Goal: Use online tool/utility: Utilize a website feature to perform a specific function

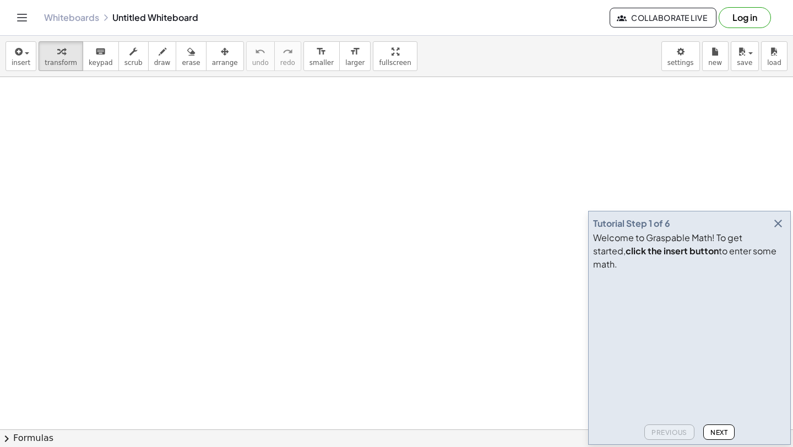
click at [781, 230] on icon "button" at bounding box center [778, 223] width 13 height 13
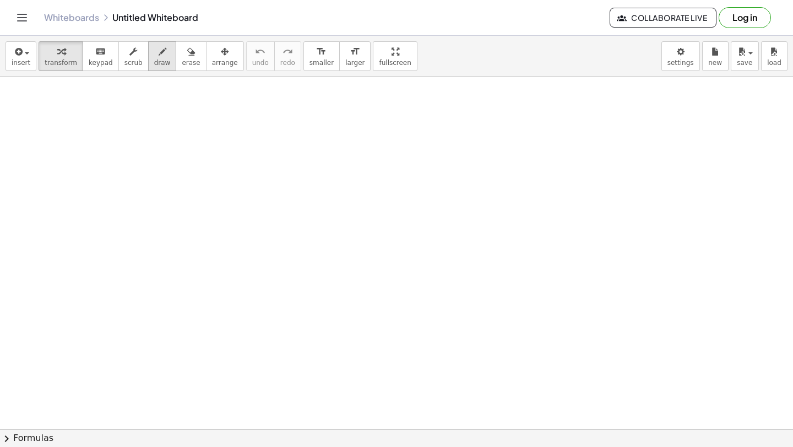
click at [160, 50] on icon "button" at bounding box center [163, 51] width 8 height 13
drag, startPoint x: 118, startPoint y: 109, endPoint x: 147, endPoint y: 121, distance: 31.3
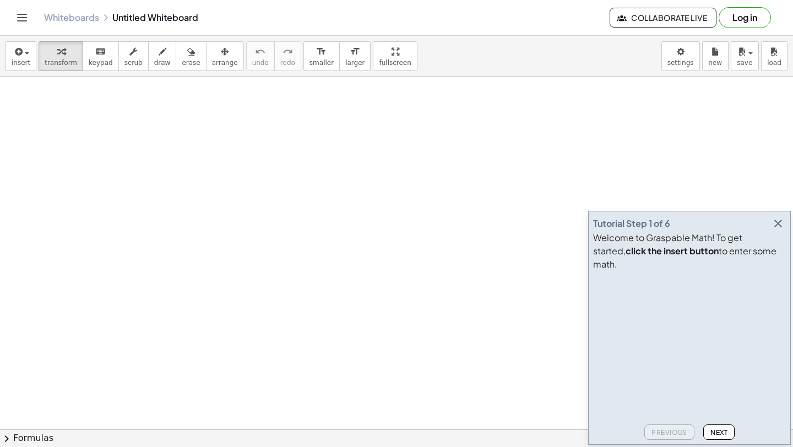
click at [744, 17] on button "Log in" at bounding box center [745, 17] width 52 height 21
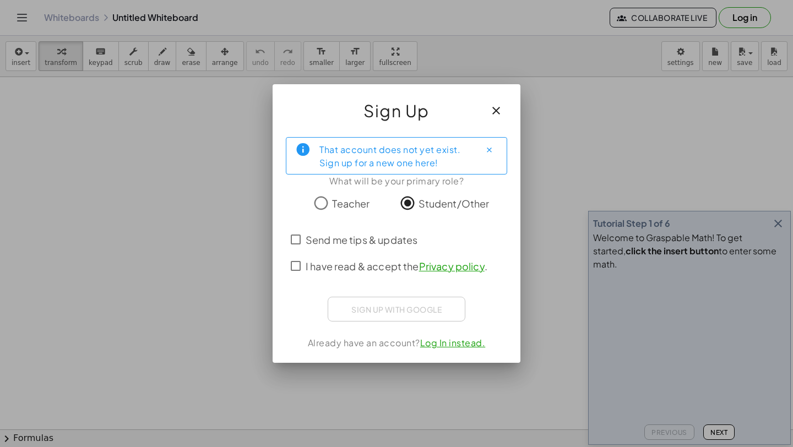
click at [306, 270] on span "I have read & accept the Privacy policy ." at bounding box center [397, 266] width 182 height 15
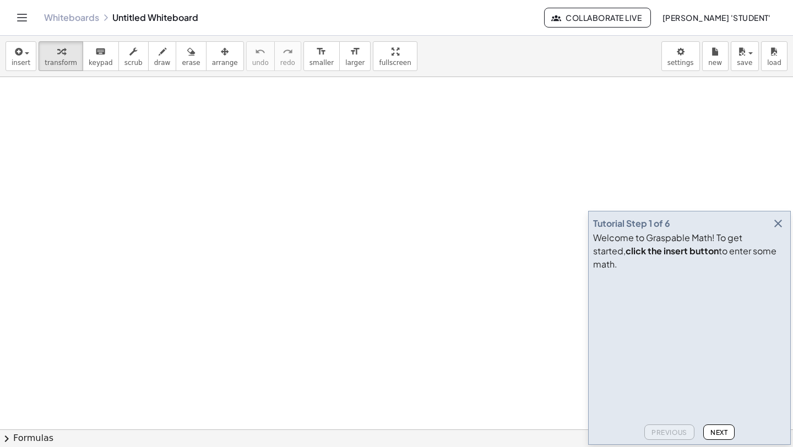
click at [779, 230] on icon "button" at bounding box center [778, 223] width 13 height 13
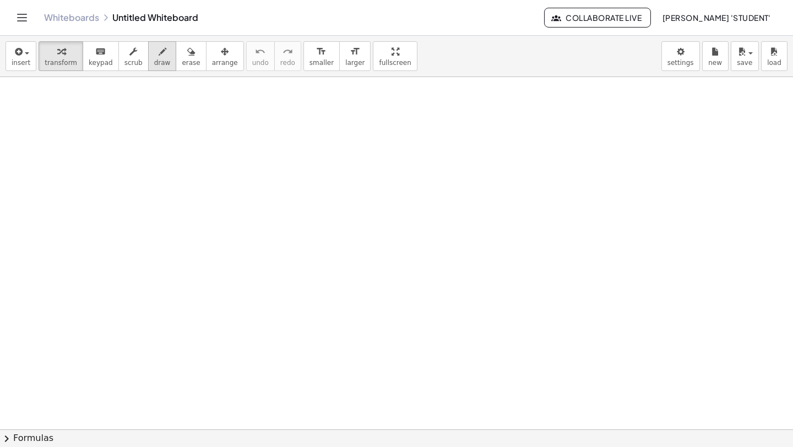
click at [154, 59] on span "draw" at bounding box center [162, 63] width 17 height 8
drag, startPoint x: 138, startPoint y: 103, endPoint x: 117, endPoint y: 131, distance: 34.6
click at [118, 136] on div at bounding box center [396, 429] width 793 height 705
click at [89, 60] on span "keypad" at bounding box center [101, 63] width 24 height 8
click at [144, 119] on div at bounding box center [396, 429] width 793 height 705
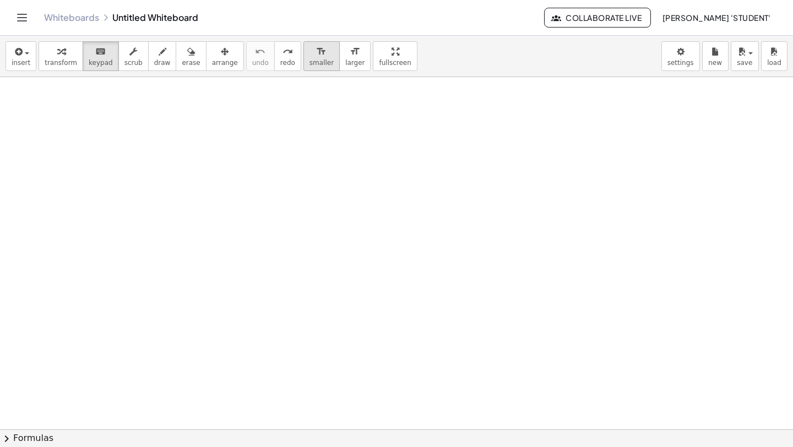
click at [316, 56] on icon "format_size" at bounding box center [321, 51] width 10 height 13
click at [304, 58] on button "format_size smaller" at bounding box center [322, 56] width 36 height 30
click at [161, 52] on div "button" at bounding box center [162, 51] width 17 height 13
click at [310, 57] on div "format_size" at bounding box center [322, 51] width 24 height 13
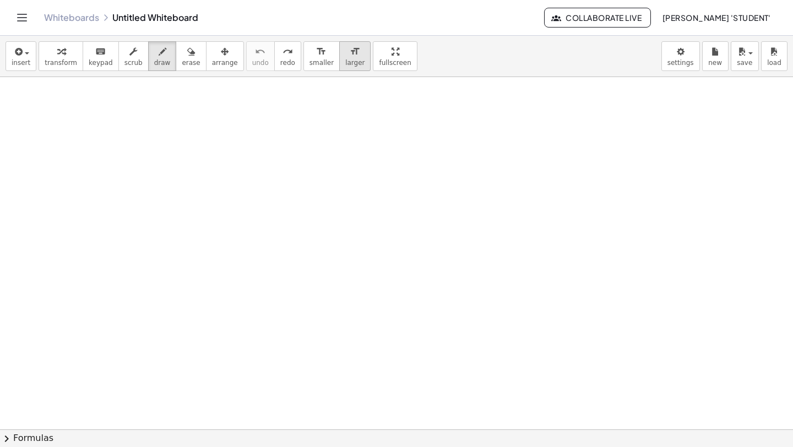
click at [345, 57] on div "format_size" at bounding box center [354, 51] width 19 height 13
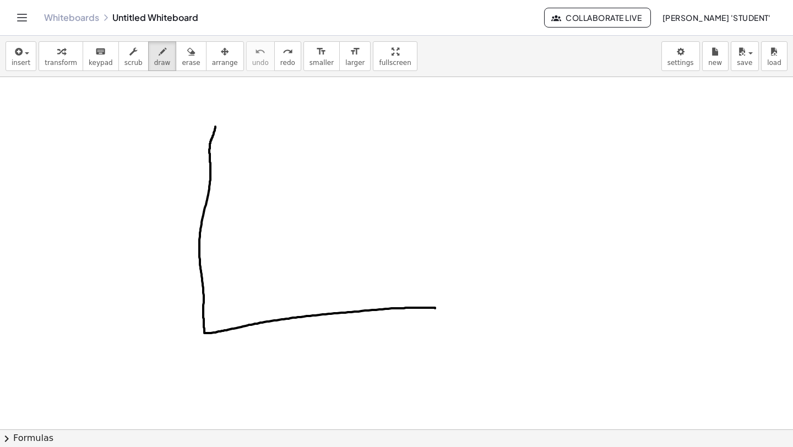
drag, startPoint x: 214, startPoint y: 133, endPoint x: 419, endPoint y: 297, distance: 263.4
click at [435, 308] on div at bounding box center [396, 429] width 793 height 705
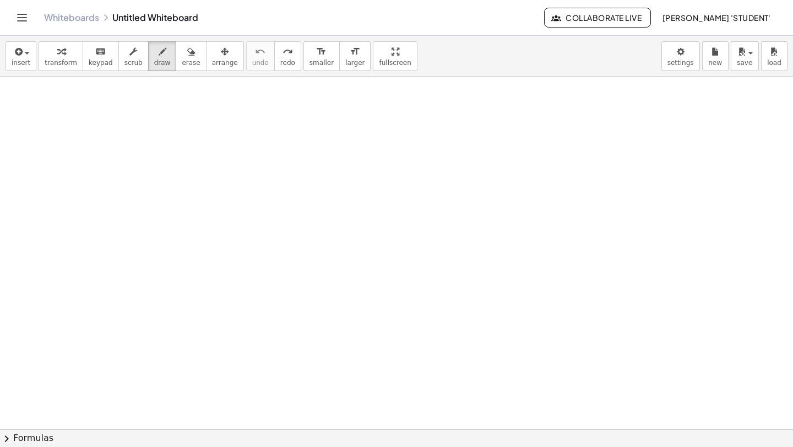
drag, startPoint x: 263, startPoint y: 21, endPoint x: 259, endPoint y: 240, distance: 219.3
click at [259, 241] on div "Graspable Math Activities Whiteboards Classes Account v1.30.1 | Privacy policy …" at bounding box center [396, 223] width 793 height 447
drag, startPoint x: 277, startPoint y: 74, endPoint x: 283, endPoint y: 120, distance: 45.6
click at [282, 138] on div "insert select one: Math Expression Function Text Youtube Video Graphing Geometr…" at bounding box center [396, 242] width 793 height 412
drag, startPoint x: 216, startPoint y: 104, endPoint x: 211, endPoint y: 175, distance: 71.2
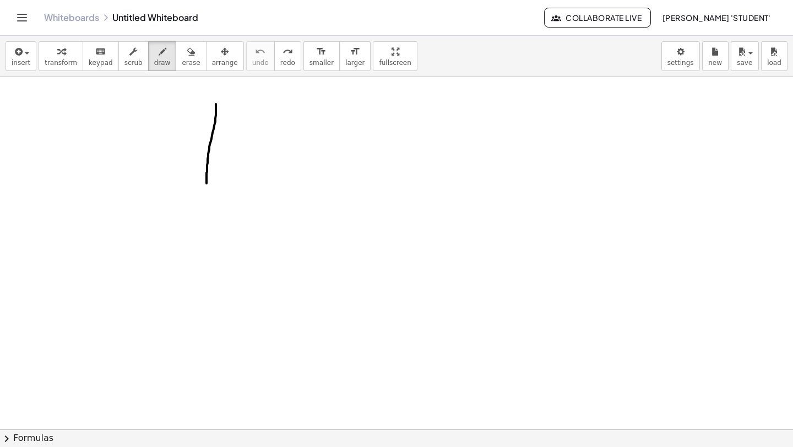
click at [210, 177] on div at bounding box center [396, 429] width 793 height 705
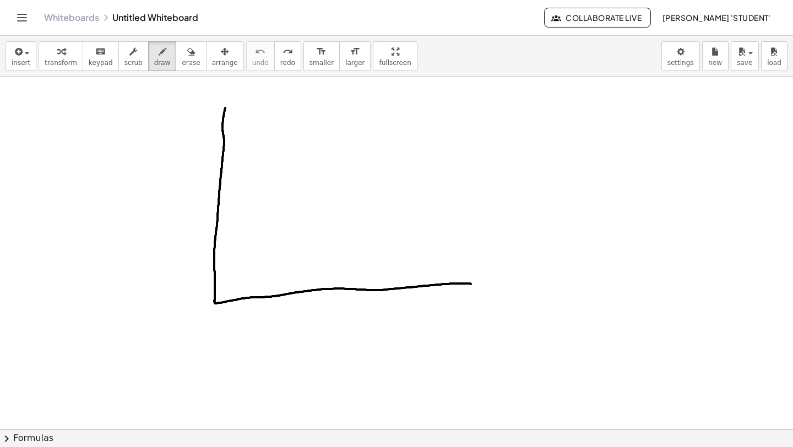
drag, startPoint x: 225, startPoint y: 110, endPoint x: 472, endPoint y: 280, distance: 300.1
click at [472, 282] on div at bounding box center [396, 429] width 793 height 705
drag, startPoint x: 94, startPoint y: 126, endPoint x: 116, endPoint y: 125, distance: 22.6
click at [112, 129] on div at bounding box center [396, 429] width 793 height 705
click at [121, 129] on div at bounding box center [396, 429] width 793 height 705
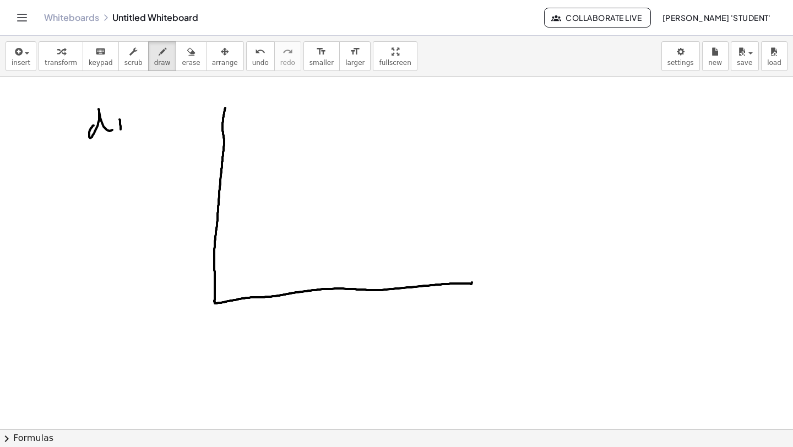
drag, startPoint x: 116, startPoint y: 105, endPoint x: 125, endPoint y: 109, distance: 9.9
click at [116, 104] on div at bounding box center [396, 429] width 793 height 705
click at [134, 132] on div at bounding box center [396, 429] width 793 height 705
drag, startPoint x: 137, startPoint y: 118, endPoint x: 136, endPoint y: 129, distance: 11.0
click at [134, 134] on div at bounding box center [396, 429] width 793 height 705
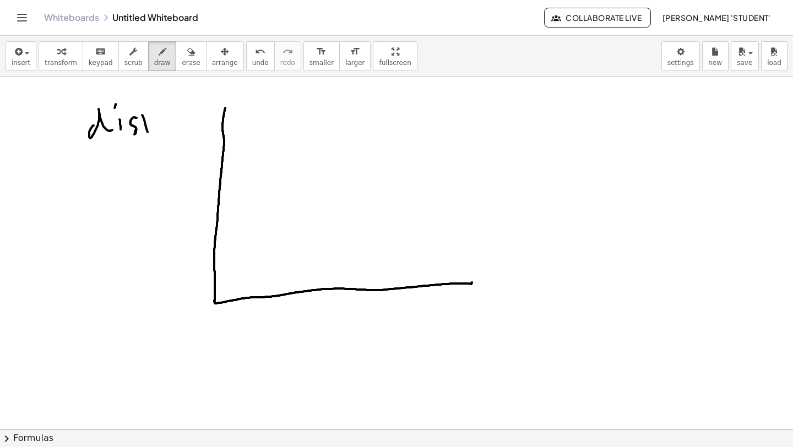
drag, startPoint x: 142, startPoint y: 115, endPoint x: 144, endPoint y: 128, distance: 13.4
click at [147, 132] on div at bounding box center [396, 429] width 793 height 705
click at [154, 117] on div at bounding box center [396, 429] width 793 height 705
drag, startPoint x: 155, startPoint y: 127, endPoint x: 161, endPoint y: 130, distance: 6.4
click at [161, 132] on div at bounding box center [396, 429] width 793 height 705
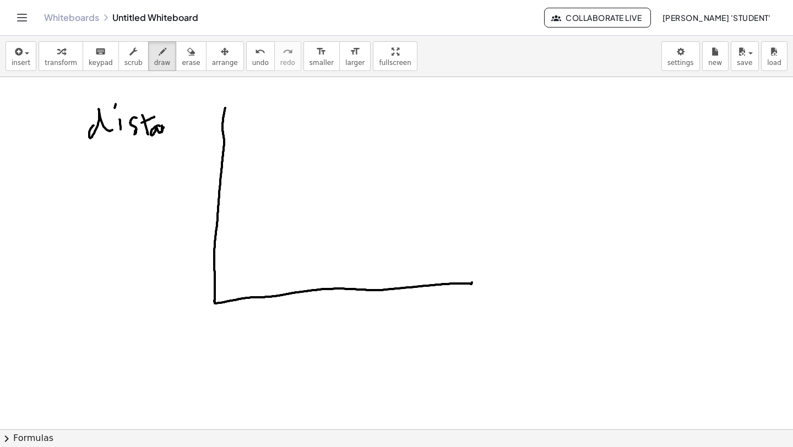
drag, startPoint x: 162, startPoint y: 132, endPoint x: 170, endPoint y: 130, distance: 7.9
click at [170, 129] on div at bounding box center [396, 429] width 793 height 705
drag, startPoint x: 177, startPoint y: 119, endPoint x: 180, endPoint y: 129, distance: 10.7
click at [180, 129] on div at bounding box center [396, 429] width 793 height 705
drag, startPoint x: 187, startPoint y: 120, endPoint x: 190, endPoint y: 125, distance: 5.7
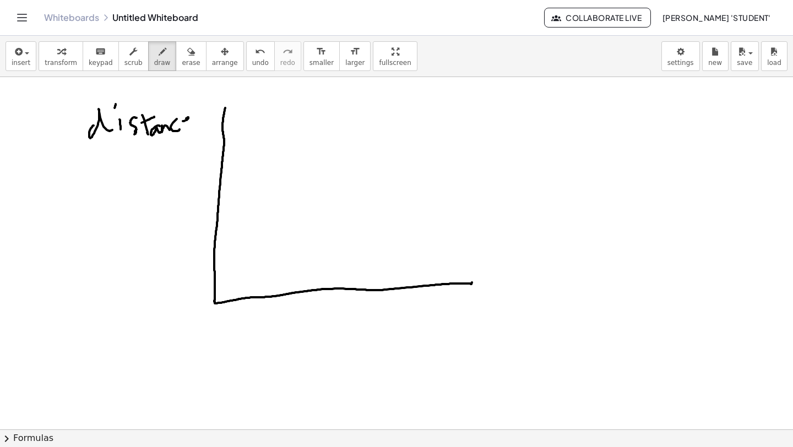
click at [190, 125] on div at bounding box center [396, 429] width 793 height 705
click at [114, 171] on div at bounding box center [396, 429] width 793 height 705
drag, startPoint x: 108, startPoint y: 168, endPoint x: 120, endPoint y: 162, distance: 13.1
click at [120, 162] on div at bounding box center [396, 429] width 793 height 705
drag, startPoint x: 123, startPoint y: 167, endPoint x: 129, endPoint y: 159, distance: 10.2
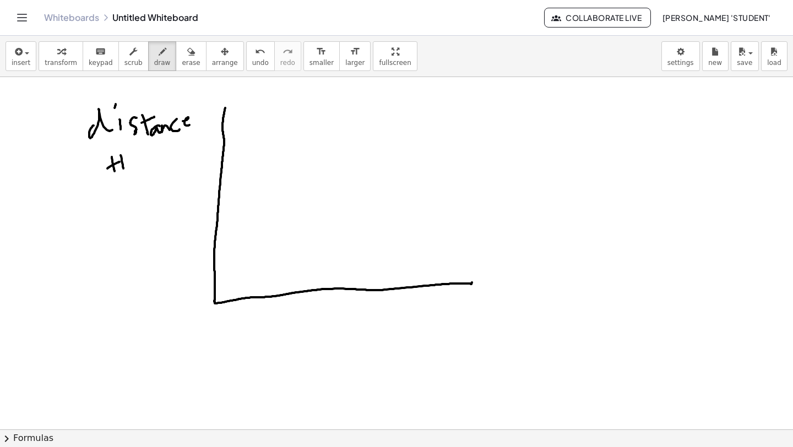
click at [127, 158] on div at bounding box center [396, 429] width 793 height 705
drag, startPoint x: 131, startPoint y: 164, endPoint x: 138, endPoint y: 152, distance: 13.6
click at [137, 161] on div at bounding box center [396, 429] width 793 height 705
click at [144, 150] on div at bounding box center [396, 429] width 793 height 705
click at [153, 156] on div at bounding box center [396, 429] width 793 height 705
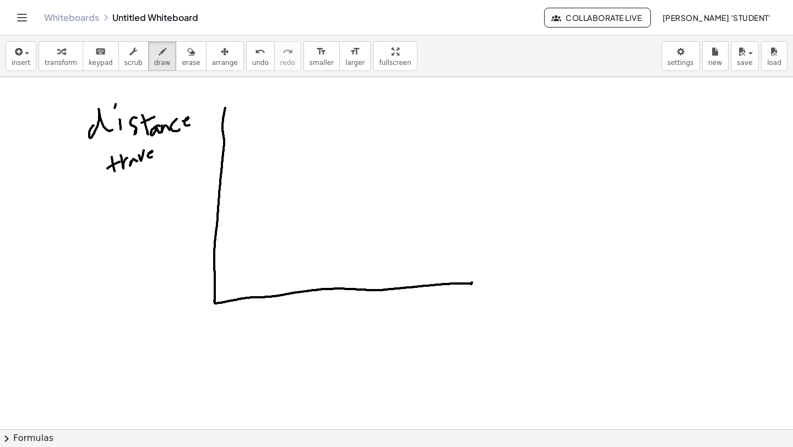
click at [158, 154] on div at bounding box center [396, 429] width 793 height 705
click at [165, 150] on div at bounding box center [396, 429] width 793 height 705
drag, startPoint x: 174, startPoint y: 145, endPoint x: 185, endPoint y: 145, distance: 11.0
click at [187, 145] on div at bounding box center [396, 429] width 793 height 705
drag, startPoint x: 125, startPoint y: 183, endPoint x: 128, endPoint y: 197, distance: 14.3
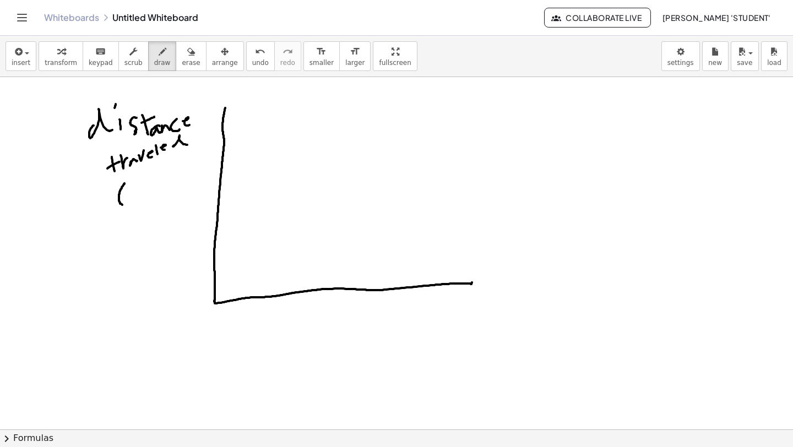
click at [127, 202] on div at bounding box center [396, 429] width 793 height 705
drag, startPoint x: 129, startPoint y: 198, endPoint x: 140, endPoint y: 193, distance: 12.1
click at [140, 194] on div at bounding box center [396, 429] width 793 height 705
click at [145, 194] on div at bounding box center [396, 429] width 793 height 705
click at [143, 174] on div at bounding box center [396, 429] width 793 height 705
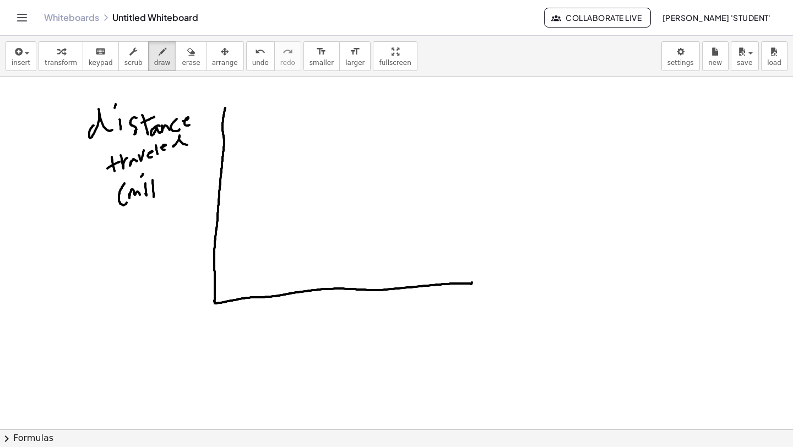
drag, startPoint x: 152, startPoint y: 180, endPoint x: 154, endPoint y: 196, distance: 16.1
click at [154, 196] on div at bounding box center [396, 429] width 793 height 705
drag, startPoint x: 162, startPoint y: 183, endPoint x: 163, endPoint y: 192, distance: 8.9
click at [163, 194] on div at bounding box center [396, 429] width 793 height 705
drag, startPoint x: 170, startPoint y: 177, endPoint x: 169, endPoint y: 194, distance: 16.6
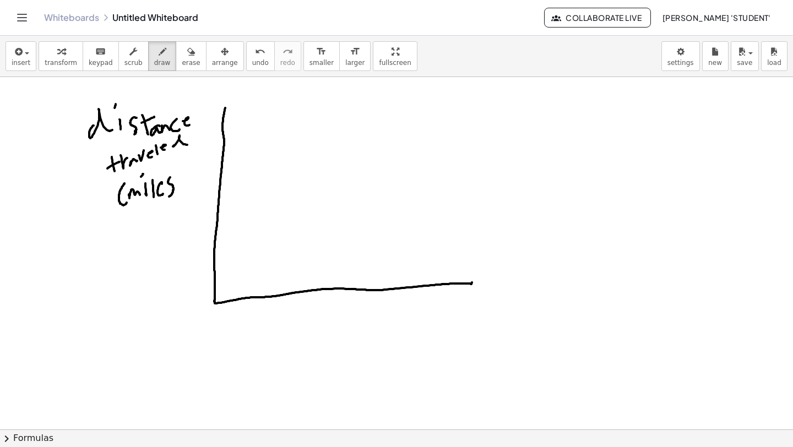
click at [167, 198] on div at bounding box center [396, 429] width 793 height 705
drag, startPoint x: 176, startPoint y: 170, endPoint x: 176, endPoint y: 199, distance: 29.2
click at [172, 204] on div at bounding box center [396, 429] width 793 height 705
drag, startPoint x: 261, startPoint y: 312, endPoint x: 262, endPoint y: 334, distance: 21.5
click at [262, 335] on div at bounding box center [396, 429] width 793 height 705
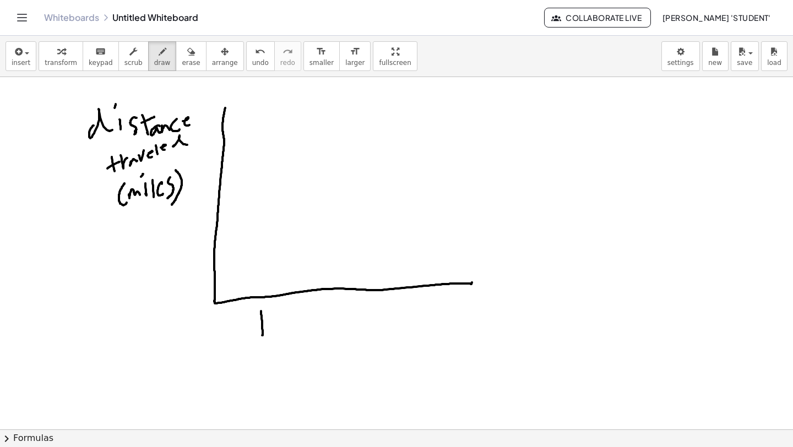
drag, startPoint x: 253, startPoint y: 316, endPoint x: 268, endPoint y: 310, distance: 15.9
click at [268, 310] on div at bounding box center [396, 429] width 793 height 705
drag, startPoint x: 276, startPoint y: 329, endPoint x: 275, endPoint y: 336, distance: 6.7
click at [275, 337] on div at bounding box center [396, 429] width 793 height 705
click at [275, 316] on div at bounding box center [396, 429] width 793 height 705
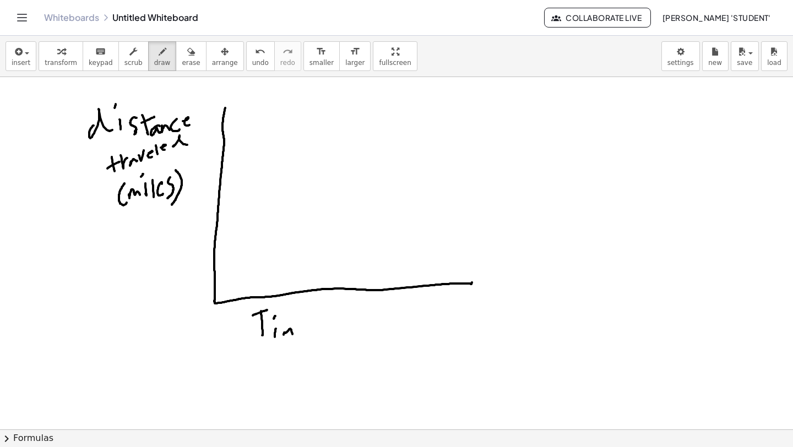
drag, startPoint x: 285, startPoint y: 333, endPoint x: 293, endPoint y: 334, distance: 7.8
click at [293, 334] on div at bounding box center [396, 429] width 793 height 705
drag, startPoint x: 302, startPoint y: 326, endPoint x: 305, endPoint y: 332, distance: 6.4
click at [303, 334] on div at bounding box center [396, 429] width 793 height 705
drag, startPoint x: 336, startPoint y: 318, endPoint x: 343, endPoint y: 327, distance: 11.4
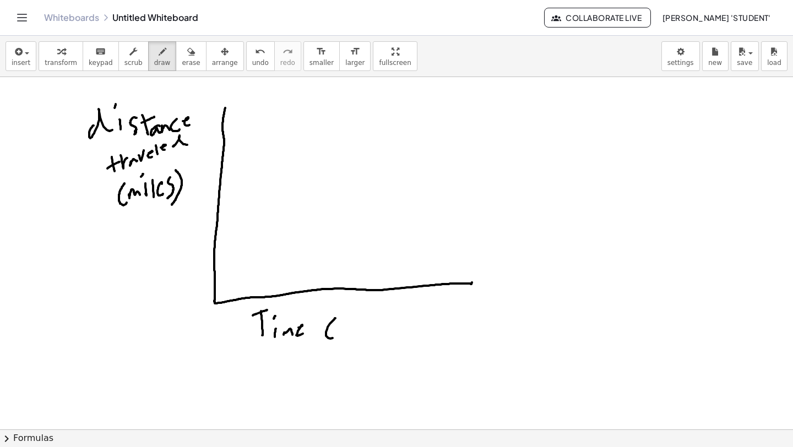
click at [336, 336] on div at bounding box center [396, 429] width 793 height 705
drag, startPoint x: 339, startPoint y: 330, endPoint x: 360, endPoint y: 327, distance: 20.7
click at [356, 327] on div at bounding box center [396, 429] width 793 height 705
drag, startPoint x: 362, startPoint y: 332, endPoint x: 371, endPoint y: 323, distance: 13.2
click at [371, 323] on div at bounding box center [396, 429] width 793 height 705
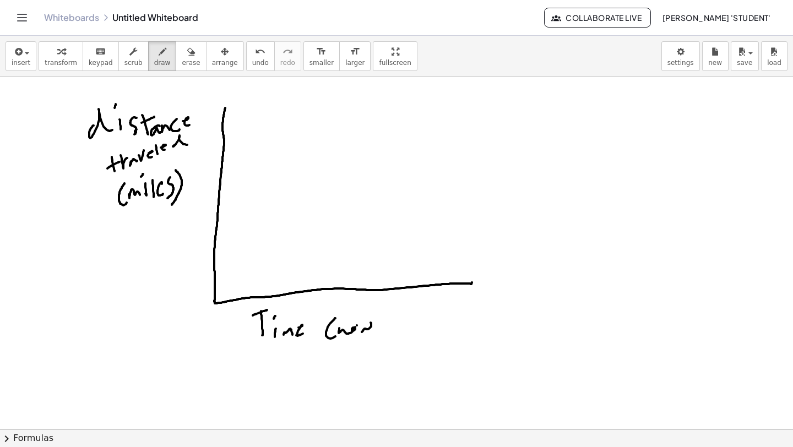
click at [358, 326] on div at bounding box center [396, 429] width 793 height 705
drag, startPoint x: 360, startPoint y: 322, endPoint x: 373, endPoint y: 326, distance: 13.9
click at [373, 327] on div at bounding box center [396, 429] width 793 height 705
drag, startPoint x: 377, startPoint y: 315, endPoint x: 383, endPoint y: 320, distance: 7.9
click at [381, 320] on div at bounding box center [396, 429] width 793 height 705
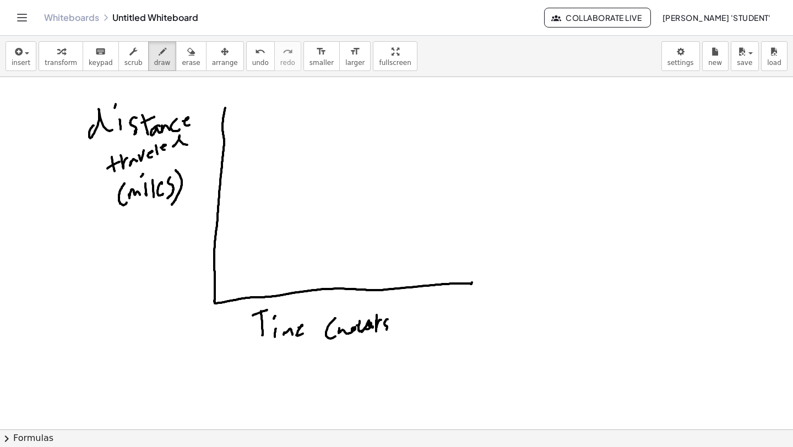
drag, startPoint x: 385, startPoint y: 322, endPoint x: 383, endPoint y: 332, distance: 10.7
click at [382, 333] on div at bounding box center [396, 429] width 793 height 705
drag
click at [391, 333] on div at bounding box center [396, 429] width 793 height 705
click at [337, 330] on div at bounding box center [396, 429] width 793 height 705
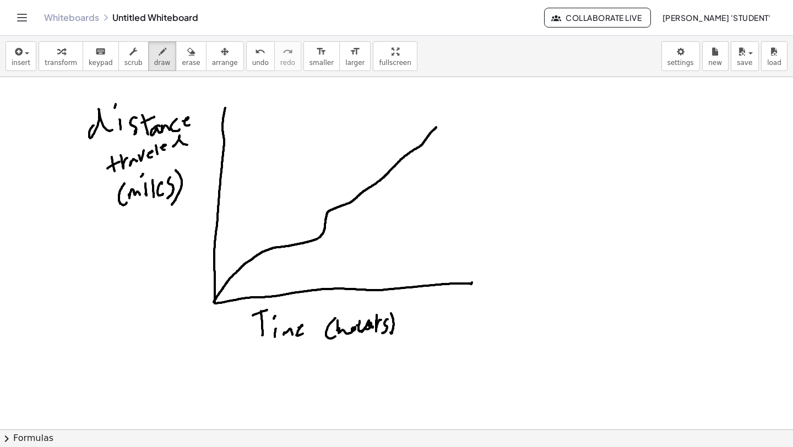
drag, startPoint x: 213, startPoint y: 303, endPoint x: 432, endPoint y: 128, distance: 280.7
click at [433, 128] on div at bounding box center [396, 429] width 793 height 705
drag, startPoint x: 441, startPoint y: 277, endPoint x: 439, endPoint y: 296, distance: 18.9
click at [439, 297] on div at bounding box center [396, 429] width 793 height 705
drag, startPoint x: 432, startPoint y: 309, endPoint x: 442, endPoint y: 318, distance: 13.6
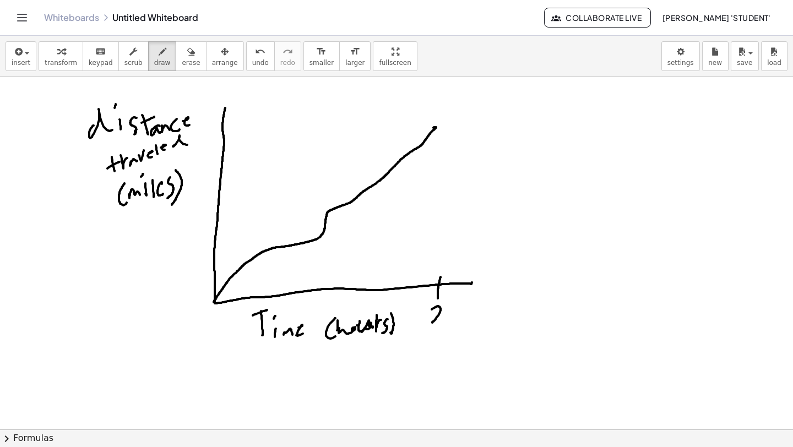
click at [442, 319] on div at bounding box center [396, 429] width 793 height 705
drag, startPoint x: 447, startPoint y: 306, endPoint x: 457, endPoint y: 313, distance: 12.6
click at [456, 315] on div at bounding box center [396, 429] width 793 height 705
click at [463, 306] on div at bounding box center [396, 429] width 793 height 705
drag, startPoint x: 470, startPoint y: 305, endPoint x: 482, endPoint y: 309, distance: 12.6
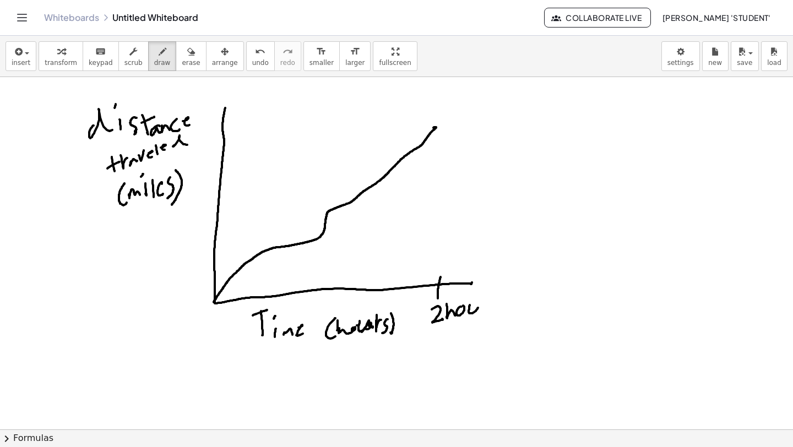
click at [481, 310] on div at bounding box center [396, 429] width 793 height 705
drag, startPoint x: 484, startPoint y: 301, endPoint x: 490, endPoint y: 304, distance: 6.4
click at [488, 304] on div at bounding box center [396, 429] width 793 height 705
drag, startPoint x: 493, startPoint y: 302, endPoint x: 485, endPoint y: 314, distance: 14.1
click at [485, 315] on div at bounding box center [396, 429] width 793 height 705
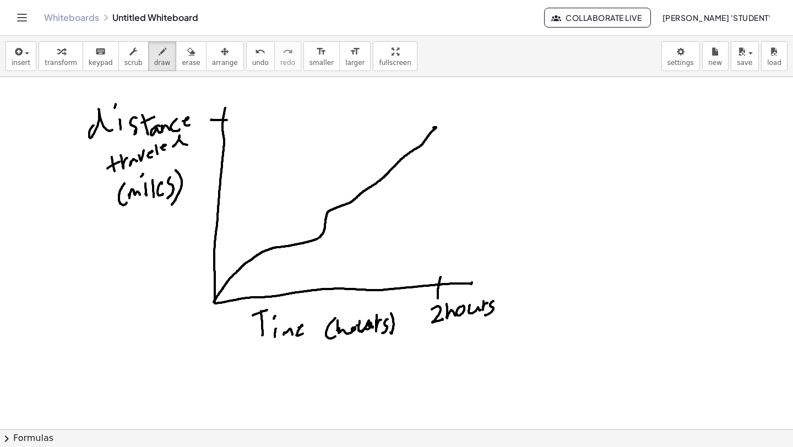
drag, startPoint x: 211, startPoint y: 120, endPoint x: 231, endPoint y: 119, distance: 19.9
click at [233, 119] on div at bounding box center [396, 429] width 793 height 705
drag, startPoint x: 197, startPoint y: 85, endPoint x: 196, endPoint y: 95, distance: 10.5
click at [196, 96] on div at bounding box center [396, 429] width 793 height 705
click at [212, 93] on div at bounding box center [396, 429] width 793 height 705
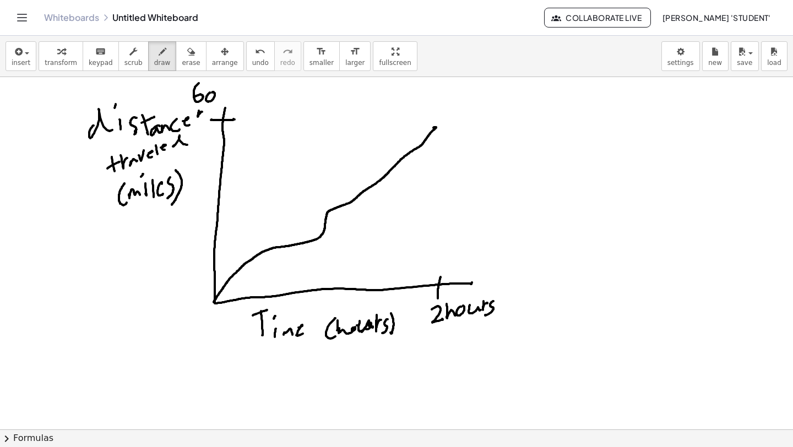
drag, startPoint x: 199, startPoint y: 112, endPoint x: 206, endPoint y: 114, distance: 7.5
click at [206, 114] on div at bounding box center [396, 429] width 793 height 705
click at [210, 114] on div at bounding box center [396, 429] width 793 height 705
click at [208, 105] on div at bounding box center [396, 429] width 793 height 705
click at [214, 113] on div at bounding box center [396, 429] width 793 height 705
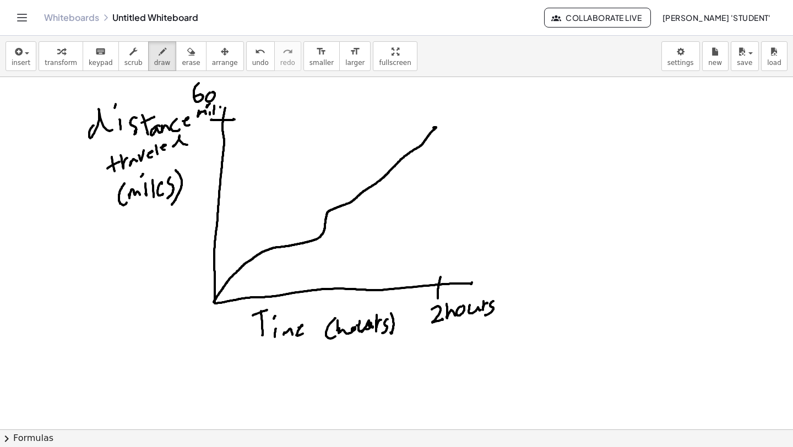
drag, startPoint x: 220, startPoint y: 107, endPoint x: 217, endPoint y: 113, distance: 6.9
click at [217, 113] on div at bounding box center [396, 429] width 793 height 705
drag, startPoint x: 222, startPoint y: 105, endPoint x: 223, endPoint y: 111, distance: 6.7
click at [219, 116] on div at bounding box center [396, 429] width 793 height 705
drag, startPoint x: 204, startPoint y: 289, endPoint x: 200, endPoint y: 294, distance: 6.7
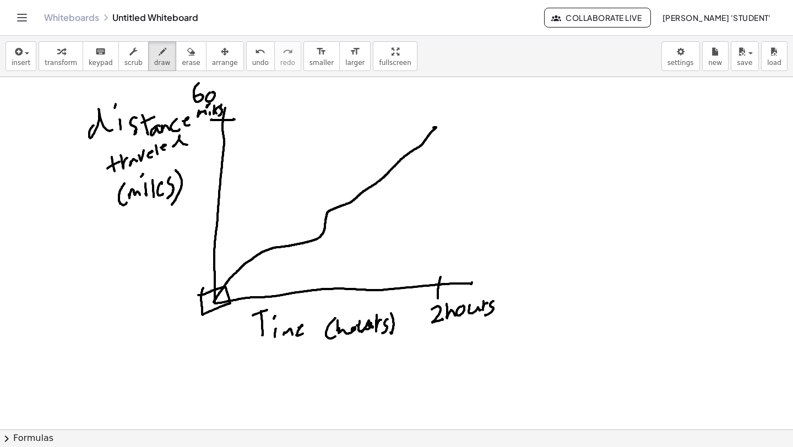
click at [199, 295] on div at bounding box center [396, 429] width 793 height 705
click at [420, 121] on div at bounding box center [396, 429] width 793 height 705
drag, startPoint x: 217, startPoint y: 296, endPoint x: 230, endPoint y: 274, distance: 25.4
click at [227, 279] on div at bounding box center [396, 429] width 793 height 705
drag, startPoint x: 236, startPoint y: 281, endPoint x: 251, endPoint y: 269, distance: 19.2
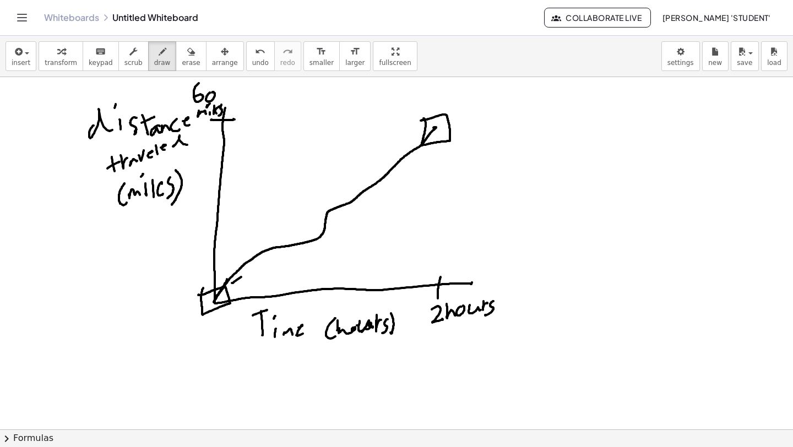
click at [250, 270] on div at bounding box center [396, 429] width 793 height 705
drag, startPoint x: 262, startPoint y: 262, endPoint x: 283, endPoint y: 247, distance: 25.2
click at [283, 248] on div at bounding box center [396, 429] width 793 height 705
drag, startPoint x: 295, startPoint y: 241, endPoint x: 320, endPoint y: 223, distance: 30.4
click at [317, 225] on div at bounding box center [396, 429] width 793 height 705
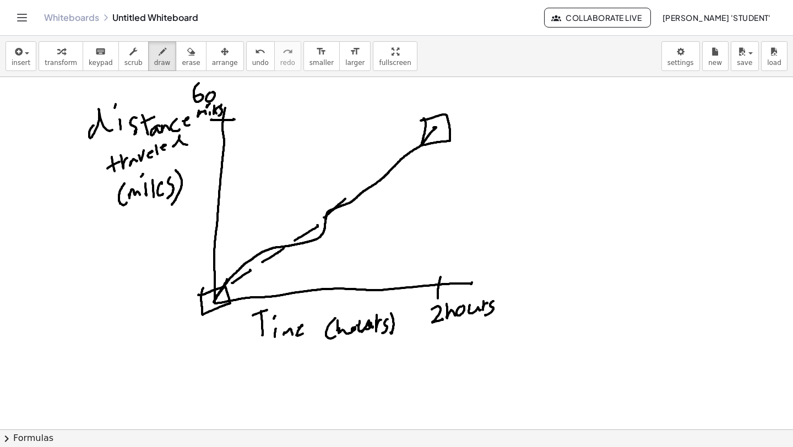
drag, startPoint x: 326, startPoint y: 217, endPoint x: 350, endPoint y: 194, distance: 33.5
click at [350, 194] on div at bounding box center [396, 429] width 793 height 705
drag, startPoint x: 360, startPoint y: 182, endPoint x: 379, endPoint y: 169, distance: 23.2
click at [378, 169] on div at bounding box center [396, 429] width 793 height 705
drag, startPoint x: 389, startPoint y: 159, endPoint x: 408, endPoint y: 145, distance: 23.6
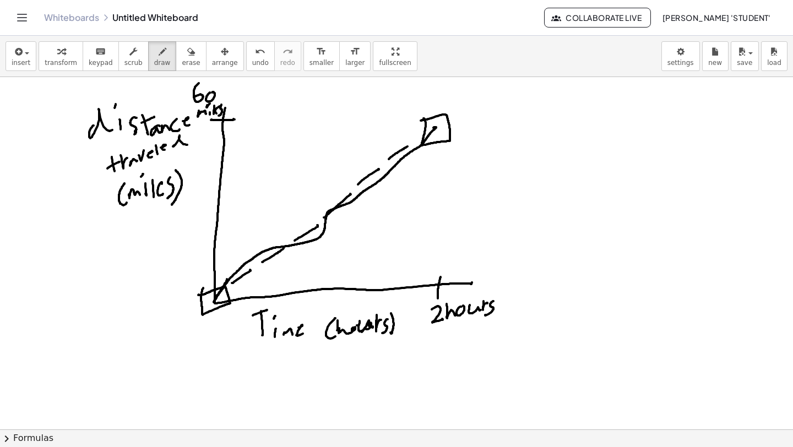
click at [408, 145] on div at bounding box center [396, 429] width 793 height 705
drag, startPoint x: 415, startPoint y: 142, endPoint x: 433, endPoint y: 124, distance: 24.9
click at [436, 122] on div at bounding box center [396, 429] width 793 height 705
drag, startPoint x: 354, startPoint y: 202, endPoint x: 360, endPoint y: 217, distance: 15.6
click at [360, 217] on div at bounding box center [396, 429] width 793 height 705
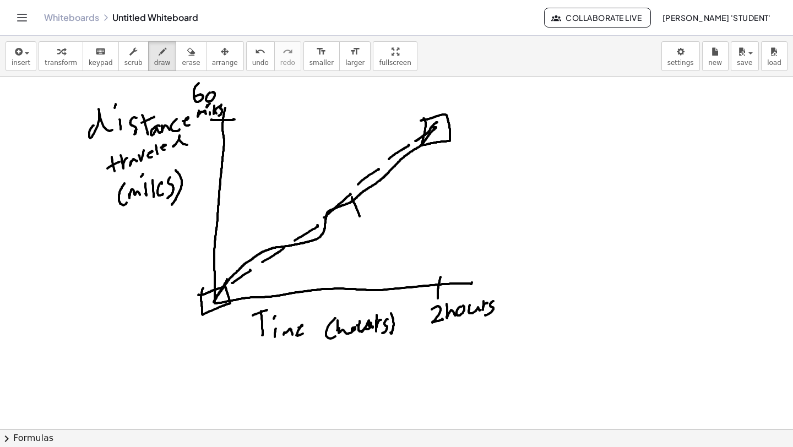
drag, startPoint x: 352, startPoint y: 198, endPoint x: 343, endPoint y: 214, distance: 18.2
click at [343, 214] on div at bounding box center [396, 429] width 793 height 705
drag, startPoint x: 353, startPoint y: 198, endPoint x: 365, endPoint y: 203, distance: 13.1
click at [365, 203] on div at bounding box center [396, 429] width 793 height 705
drag, startPoint x: 375, startPoint y: 202, endPoint x: 371, endPoint y: 214, distance: 12.0
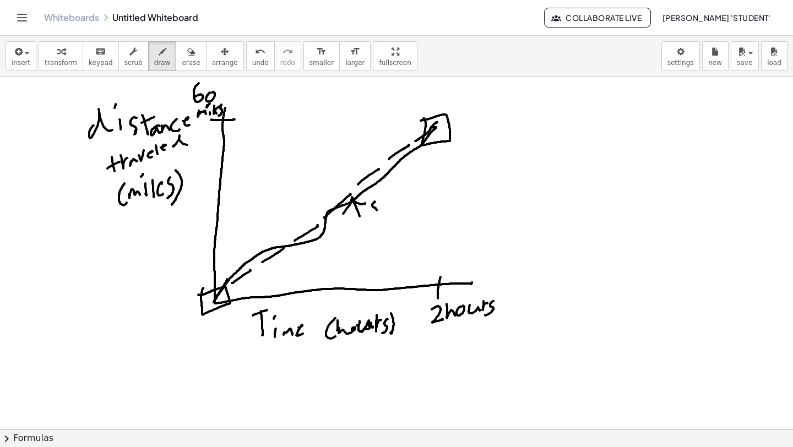
click at [372, 215] on div at bounding box center [396, 429] width 793 height 705
click at [381, 212] on div at bounding box center [396, 429] width 793 height 705
click at [391, 205] on div at bounding box center [396, 429] width 793 height 705
click at [396, 201] on div at bounding box center [396, 429] width 793 height 705
click at [405, 207] on div at bounding box center [396, 429] width 793 height 705
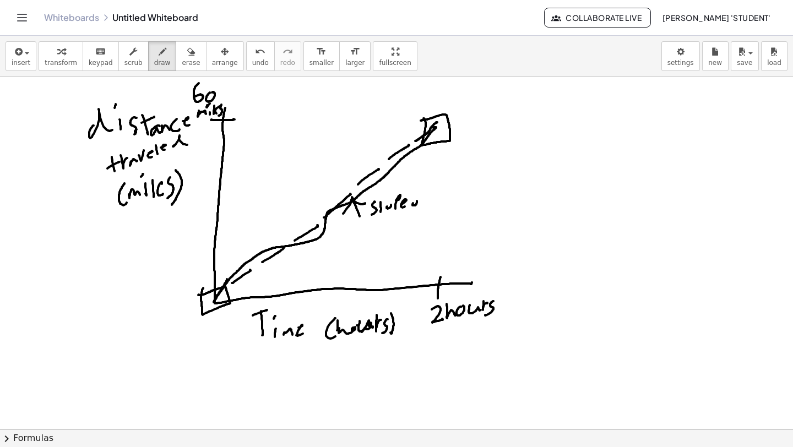
drag, startPoint x: 413, startPoint y: 204, endPoint x: 419, endPoint y: 200, distance: 7.9
click at [415, 201] on div at bounding box center [396, 429] width 793 height 705
click at [425, 200] on div at bounding box center [396, 429] width 793 height 705
drag, startPoint x: 416, startPoint y: 205, endPoint x: 424, endPoint y: 203, distance: 8.0
click at [426, 202] on div at bounding box center [396, 429] width 793 height 705
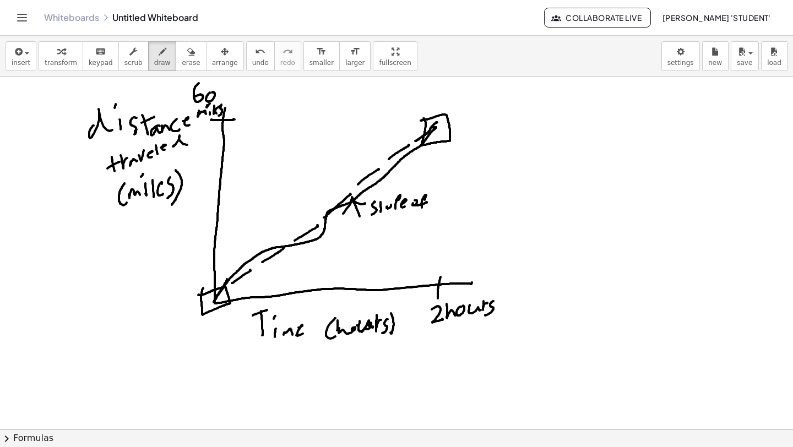
click at [422, 209] on div at bounding box center [396, 429] width 793 height 705
drag, startPoint x: 445, startPoint y: 190, endPoint x: 440, endPoint y: 206, distance: 17.3
click at [440, 206] on div at bounding box center [396, 429] width 793 height 705
drag, startPoint x: 452, startPoint y: 192, endPoint x: 457, endPoint y: 188, distance: 6.3
click at [457, 187] on div at bounding box center [396, 429] width 793 height 705
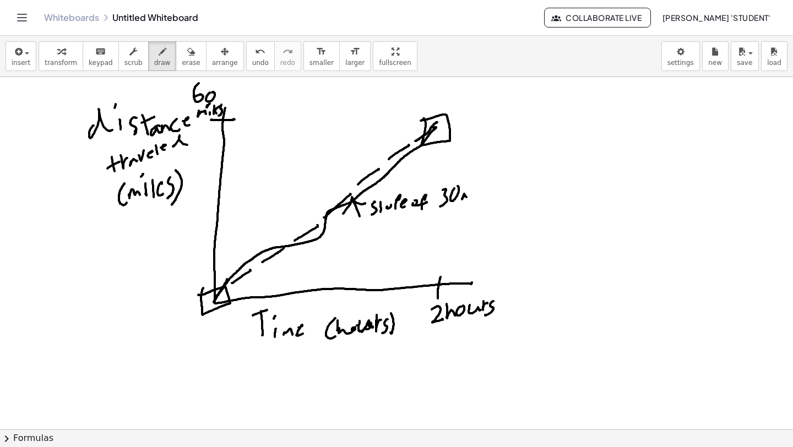
drag, startPoint x: 464, startPoint y: 195, endPoint x: 475, endPoint y: 193, distance: 11.1
click at [472, 198] on div at bounding box center [396, 429] width 793 height 705
drag, startPoint x: 475, startPoint y: 199, endPoint x: 477, endPoint y: 191, distance: 9.0
click at [477, 191] on div at bounding box center [396, 429] width 793 height 705
click at [488, 195] on div at bounding box center [396, 429] width 793 height 705
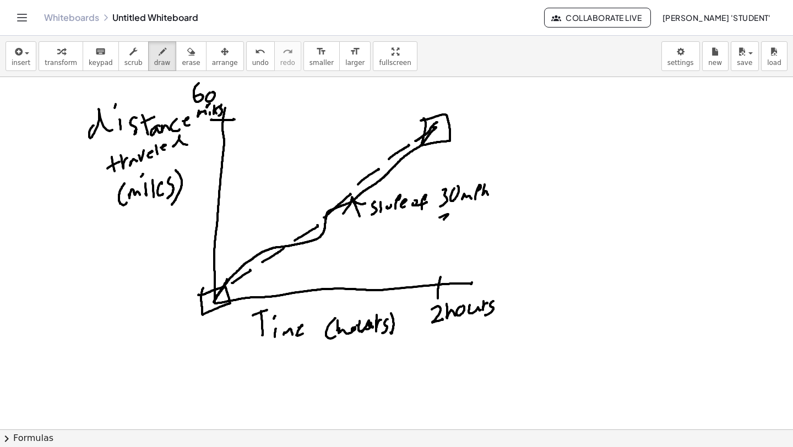
drag, startPoint x: 440, startPoint y: 218, endPoint x: 441, endPoint y: 228, distance: 9.9
click at [440, 228] on div at bounding box center [396, 429] width 793 height 705
drag, startPoint x: 453, startPoint y: 220, endPoint x: 459, endPoint y: 214, distance: 9.0
click at [458, 214] on div at bounding box center [396, 429] width 793 height 705
drag, startPoint x: 469, startPoint y: 217, endPoint x: 483, endPoint y: 214, distance: 13.9
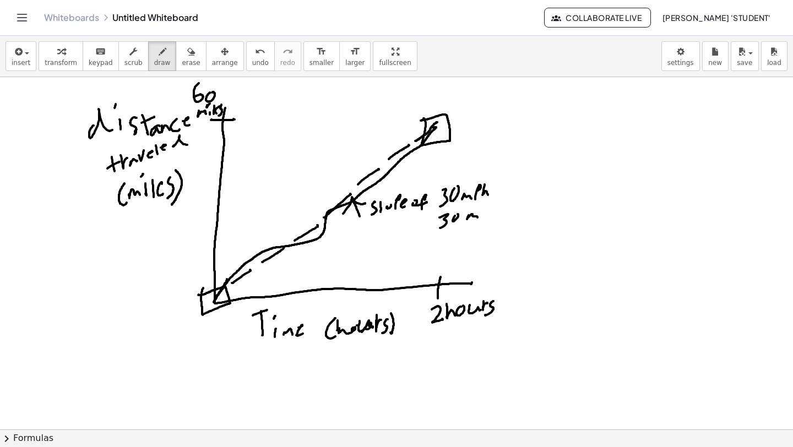
click at [479, 219] on div at bounding box center [396, 429] width 793 height 705
click at [483, 218] on div at bounding box center [396, 429] width 793 height 705
click at [488, 222] on div at bounding box center [396, 429] width 793 height 705
drag, startPoint x: 497, startPoint y: 215, endPoint x: 478, endPoint y: 219, distance: 19.6
click at [503, 220] on div at bounding box center [396, 429] width 793 height 705
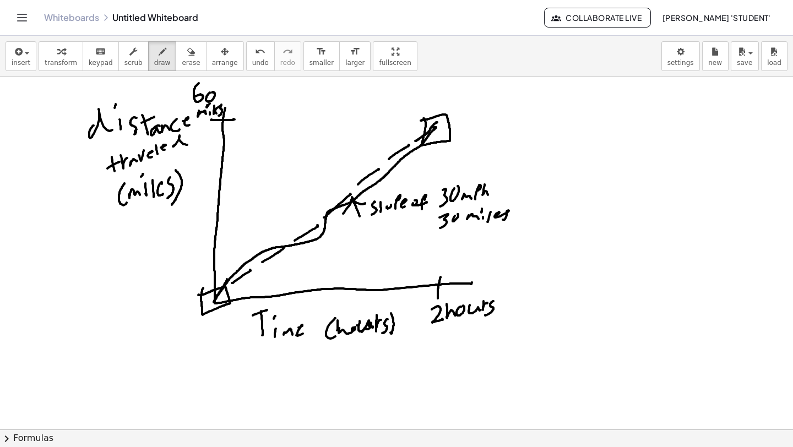
click at [481, 210] on div at bounding box center [396, 429] width 793 height 705
drag, startPoint x: 466, startPoint y: 226, endPoint x: 501, endPoint y: 218, distance: 36.9
click at [510, 216] on div at bounding box center [396, 429] width 793 height 705
drag, startPoint x: 470, startPoint y: 230, endPoint x: 483, endPoint y: 234, distance: 13.4
click at [481, 234] on div at bounding box center [396, 429] width 793 height 705
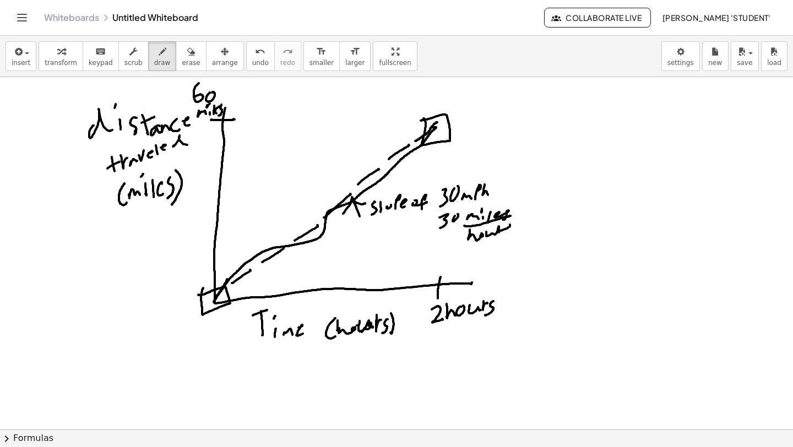
drag, startPoint x: 486, startPoint y: 233, endPoint x: 506, endPoint y: 233, distance: 19.8
click at [506, 233] on div at bounding box center [396, 429] width 793 height 705
drag, startPoint x: 215, startPoint y: 299, endPoint x: 418, endPoint y: 133, distance: 261.6
click at [430, 127] on div at bounding box center [396, 429] width 793 height 705
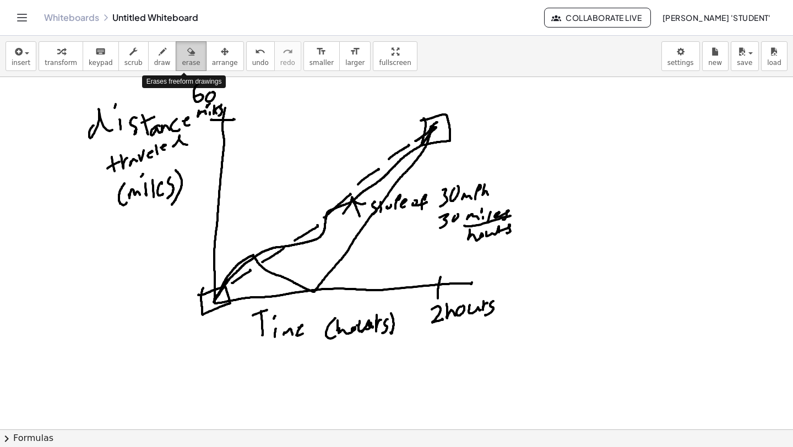
drag, startPoint x: 191, startPoint y: 61, endPoint x: 193, endPoint y: 52, distance: 9.1
click at [191, 54] on button "erase" at bounding box center [191, 56] width 30 height 30
drag, startPoint x: 362, startPoint y: 326, endPoint x: 352, endPoint y: 311, distance: 17.4
click at [343, 336] on div at bounding box center [396, 429] width 793 height 705
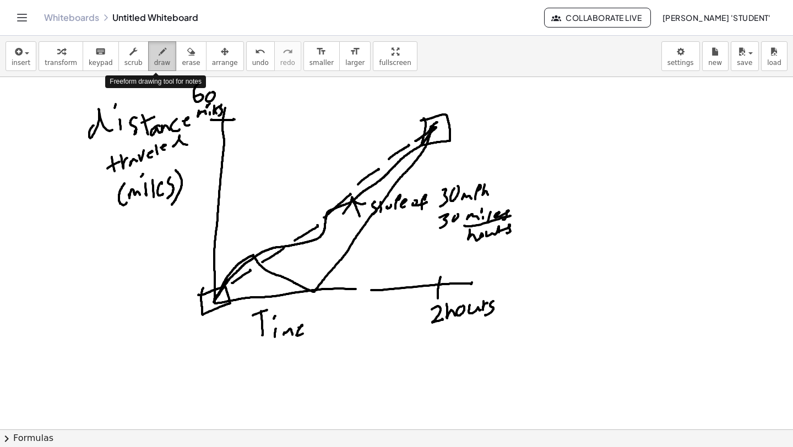
drag, startPoint x: 151, startPoint y: 52, endPoint x: 165, endPoint y: 53, distance: 14.3
click at [155, 52] on div "button" at bounding box center [162, 51] width 17 height 13
drag, startPoint x: 320, startPoint y: 330, endPoint x: 334, endPoint y: 323, distance: 16.3
click at [328, 331] on div at bounding box center [396, 429] width 793 height 705
drag, startPoint x: 334, startPoint y: 324, endPoint x: 340, endPoint y: 317, distance: 9.0
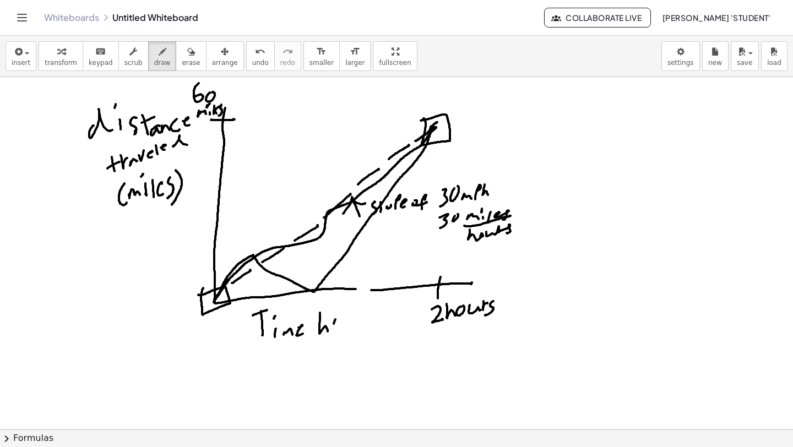
click at [340, 317] on div at bounding box center [396, 429] width 793 height 705
drag, startPoint x: 344, startPoint y: 316, endPoint x: 355, endPoint y: 320, distance: 11.7
click at [355, 320] on div at bounding box center [396, 429] width 793 height 705
drag, startPoint x: 357, startPoint y: 306, endPoint x: 361, endPoint y: 311, distance: 5.9
click at [361, 310] on div at bounding box center [396, 429] width 793 height 705
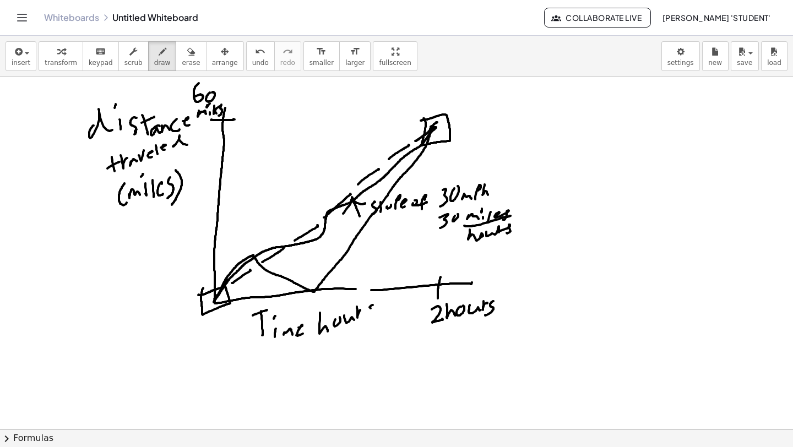
drag, startPoint x: 370, startPoint y: 307, endPoint x: 361, endPoint y: 309, distance: 9.5
click at [368, 320] on div at bounding box center [396, 429] width 793 height 705
click at [188, 62] on span "erase" at bounding box center [191, 63] width 18 height 8
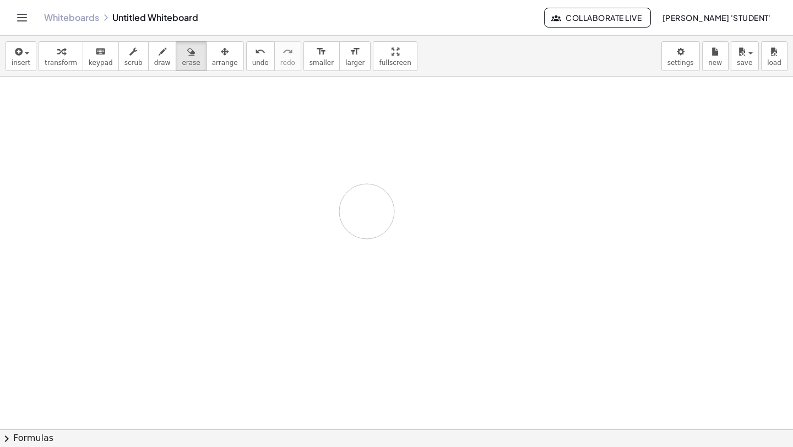
drag, startPoint x: 79, startPoint y: 97, endPoint x: 302, endPoint y: 248, distance: 269.7
click at [305, 246] on div at bounding box center [396, 429] width 793 height 705
click at [159, 53] on icon "button" at bounding box center [163, 51] width 8 height 13
click at [255, 57] on icon "undo" at bounding box center [260, 51] width 10 height 13
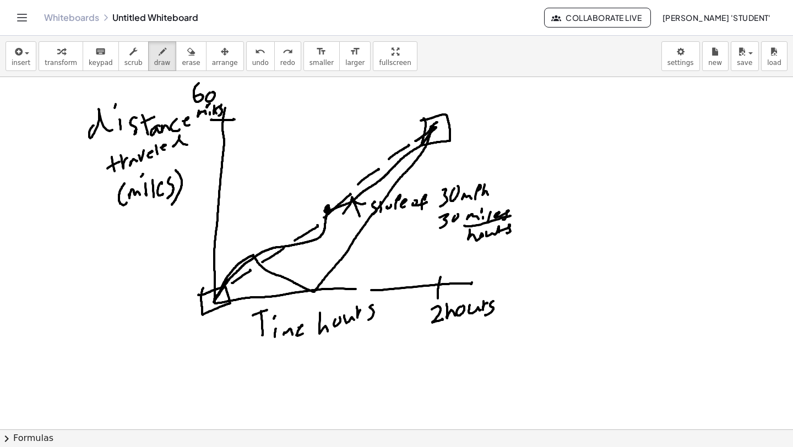
click at [328, 207] on div at bounding box center [396, 429] width 793 height 705
drag, startPoint x: 324, startPoint y: 208, endPoint x: 335, endPoint y: 211, distance: 11.5
click at [336, 212] on div at bounding box center [396, 429] width 793 height 705
drag, startPoint x: 324, startPoint y: 217, endPoint x: 329, endPoint y: 206, distance: 12.1
click at [330, 199] on div at bounding box center [396, 429] width 793 height 705
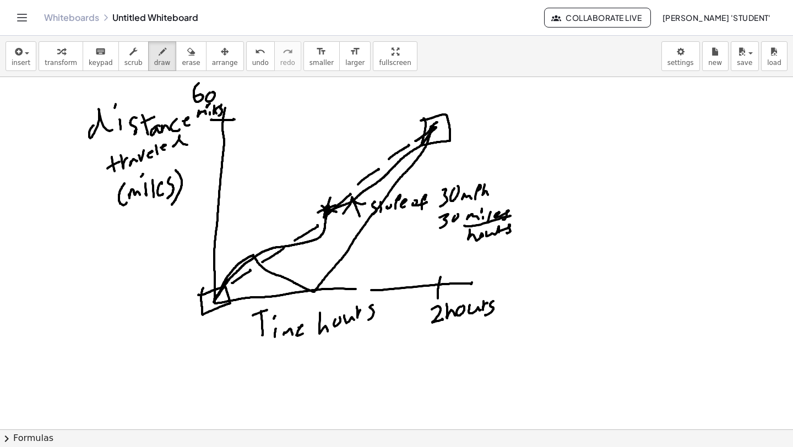
drag, startPoint x: 318, startPoint y: 213, endPoint x: 337, endPoint y: 204, distance: 20.5
click at [338, 204] on div at bounding box center [396, 429] width 793 height 705
drag, startPoint x: 323, startPoint y: 166, endPoint x: 324, endPoint y: 188, distance: 22.0
click at [324, 188] on div at bounding box center [396, 429] width 793 height 705
drag, startPoint x: 323, startPoint y: 189, endPoint x: 315, endPoint y: 186, distance: 9.4
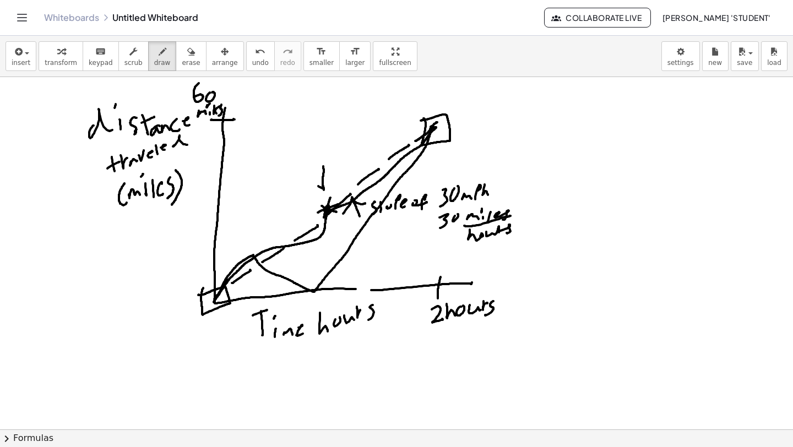
click at [315, 186] on div at bounding box center [396, 429] width 793 height 705
drag, startPoint x: 324, startPoint y: 188, endPoint x: 331, endPoint y: 179, distance: 10.7
click at [331, 179] on div at bounding box center [396, 429] width 793 height 705
drag, startPoint x: 275, startPoint y: 123, endPoint x: 275, endPoint y: 131, distance: 7.7
click at [275, 131] on div at bounding box center [396, 429] width 793 height 705
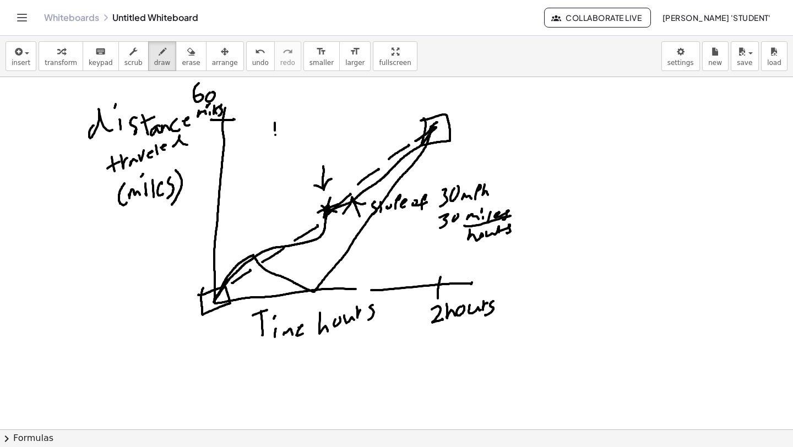
click at [275, 137] on div at bounding box center [396, 429] width 793 height 705
drag, startPoint x: 281, startPoint y: 128, endPoint x: 280, endPoint y: 121, distance: 7.2
click at [280, 121] on div at bounding box center [396, 429] width 793 height 705
drag, startPoint x: 278, startPoint y: 129, endPoint x: 273, endPoint y: 131, distance: 5.6
click at [274, 131] on div at bounding box center [396, 429] width 793 height 705
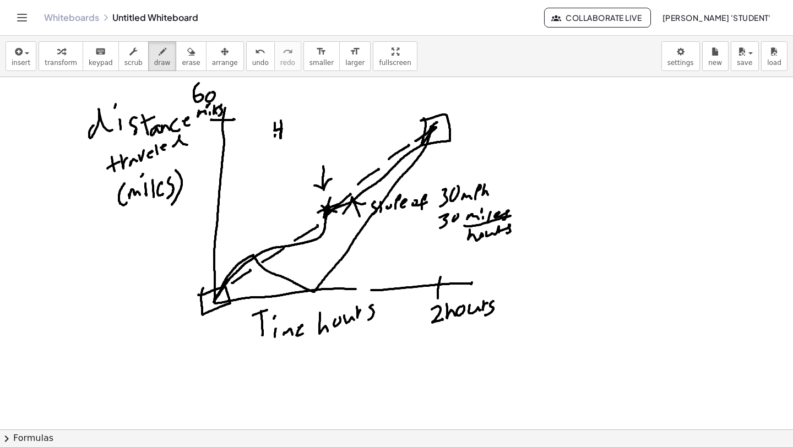
click at [275, 138] on div at bounding box center [396, 429] width 793 height 705
click at [290, 132] on div at bounding box center [396, 429] width 793 height 705
click at [290, 130] on div at bounding box center [396, 429] width 793 height 705
drag, startPoint x: 295, startPoint y: 129, endPoint x: 302, endPoint y: 125, distance: 8.9
click at [303, 125] on div at bounding box center [396, 429] width 793 height 705
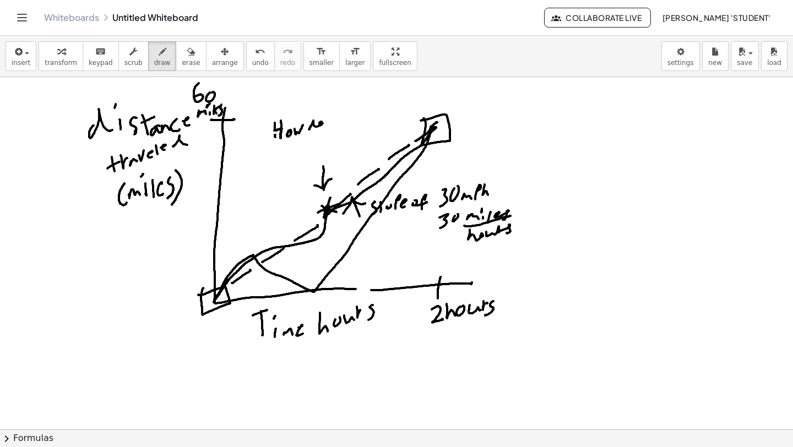
drag, startPoint x: 310, startPoint y: 129, endPoint x: 322, endPoint y: 121, distance: 15.1
click at [323, 121] on div at bounding box center [396, 429] width 793 height 705
drag, startPoint x: 331, startPoint y: 125, endPoint x: 339, endPoint y: 121, distance: 9.1
click at [334, 125] on div at bounding box center [396, 429] width 793 height 705
click at [343, 120] on div at bounding box center [396, 429] width 793 height 705
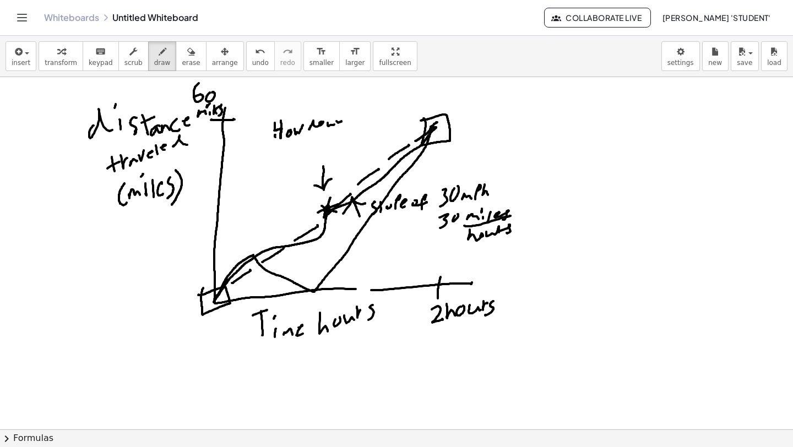
click at [341, 121] on div at bounding box center [396, 429] width 793 height 705
click at [340, 121] on div at bounding box center [396, 429] width 793 height 705
click at [339, 121] on div at bounding box center [396, 429] width 793 height 705
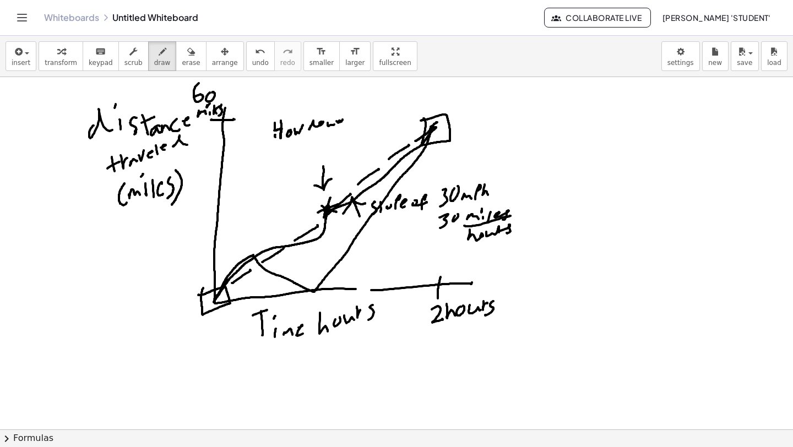
drag, startPoint x: 340, startPoint y: 125, endPoint x: 334, endPoint y: 125, distance: 6.1
click at [344, 124] on div at bounding box center [396, 429] width 793 height 705
drag, startPoint x: 267, startPoint y: 144, endPoint x: 273, endPoint y: 148, distance: 7.1
click at [269, 153] on div at bounding box center [396, 429] width 793 height 705
drag, startPoint x: 275, startPoint y: 148, endPoint x: 280, endPoint y: 143, distance: 6.6
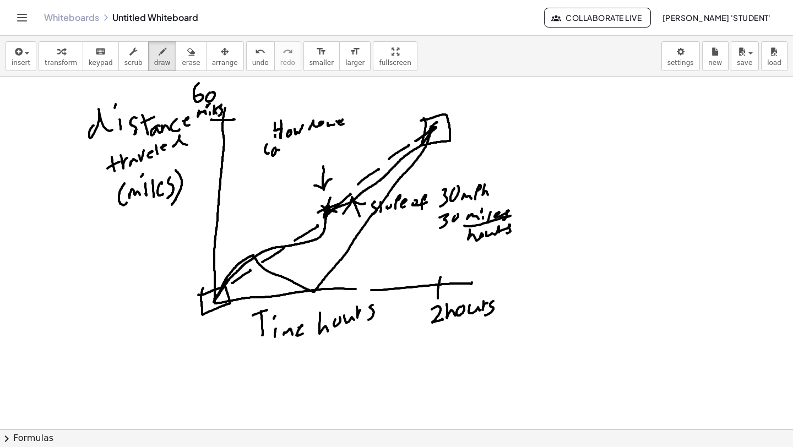
click at [280, 150] on div at bounding box center [396, 429] width 793 height 705
click at [282, 150] on div at bounding box center [396, 429] width 793 height 705
click at [290, 146] on div at bounding box center [396, 429] width 793 height 705
drag, startPoint x: 289, startPoint y: 143, endPoint x: 296, endPoint y: 147, distance: 7.9
click at [296, 147] on div at bounding box center [396, 429] width 793 height 705
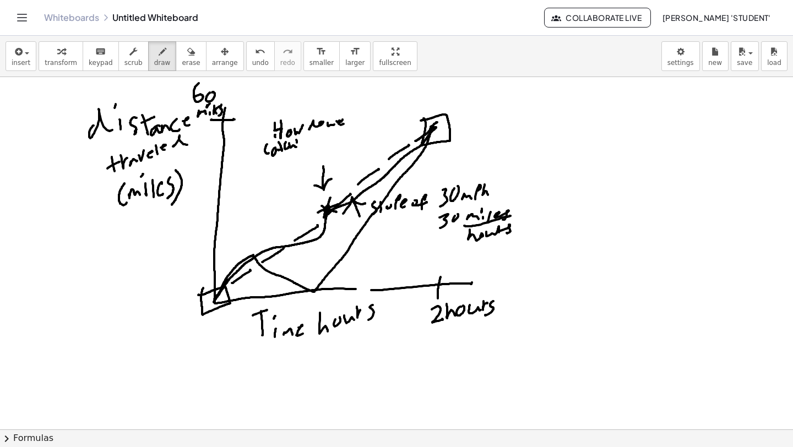
click at [297, 145] on div at bounding box center [396, 429] width 793 height 705
click at [309, 141] on div at bounding box center [396, 429] width 793 height 705
click at [312, 142] on div at bounding box center [396, 429] width 793 height 705
drag, startPoint x: 312, startPoint y: 139, endPoint x: 317, endPoint y: 134, distance: 7.1
click at [314, 138] on div at bounding box center [396, 429] width 793 height 705
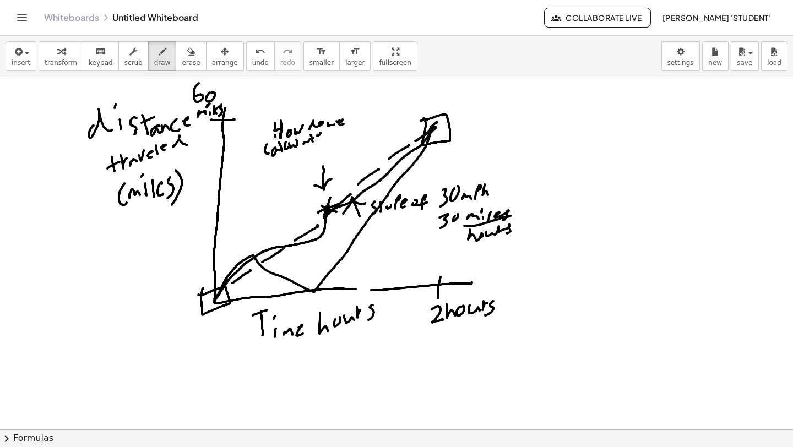
drag, startPoint x: 317, startPoint y: 136, endPoint x: 323, endPoint y: 137, distance: 5.8
click at [321, 139] on div at bounding box center [396, 429] width 793 height 705
drag, startPoint x: 328, startPoint y: 129, endPoint x: 328, endPoint y: 134, distance: 5.5
click at [331, 137] on div at bounding box center [396, 429] width 793 height 705
click at [331, 132] on div at bounding box center [396, 429] width 793 height 705
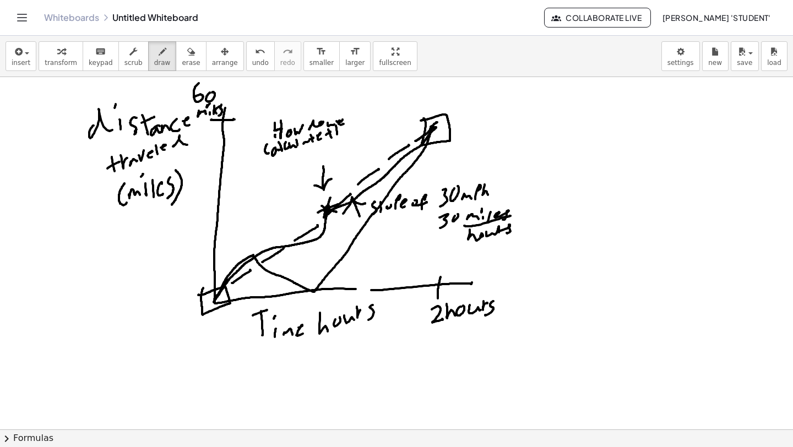
drag, startPoint x: 337, startPoint y: 128, endPoint x: 341, endPoint y: 133, distance: 7.1
click at [341, 133] on div at bounding box center [396, 429] width 793 height 705
drag, startPoint x: 343, startPoint y: 128, endPoint x: 344, endPoint y: 134, distance: 5.6
click at [344, 134] on div at bounding box center [396, 429] width 793 height 705
drag, startPoint x: 261, startPoint y: 162, endPoint x: 266, endPoint y: 159, distance: 6.0
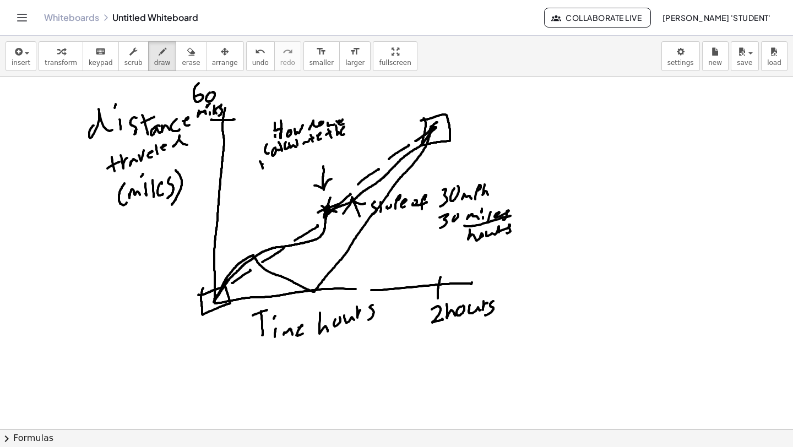
click at [265, 159] on div at bounding box center [396, 429] width 793 height 705
click at [275, 163] on div at bounding box center [396, 429] width 793 height 705
click at [280, 162] on div at bounding box center [396, 429] width 793 height 705
drag, startPoint x: 278, startPoint y: 160, endPoint x: 285, endPoint y: 155, distance: 9.5
click at [285, 155] on div at bounding box center [396, 429] width 793 height 705
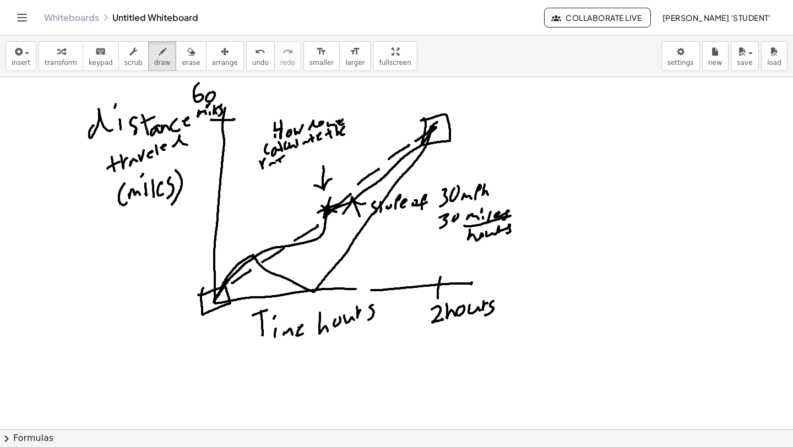
click at [291, 158] on div at bounding box center [396, 429] width 793 height 705
click at [308, 147] on div at bounding box center [396, 429] width 793 height 705
drag, startPoint x: 317, startPoint y: 150, endPoint x: 325, endPoint y: 143, distance: 10.9
click at [325, 143] on div at bounding box center [396, 429] width 793 height 705
drag, startPoint x: 281, startPoint y: 167, endPoint x: 296, endPoint y: 163, distance: 16.0
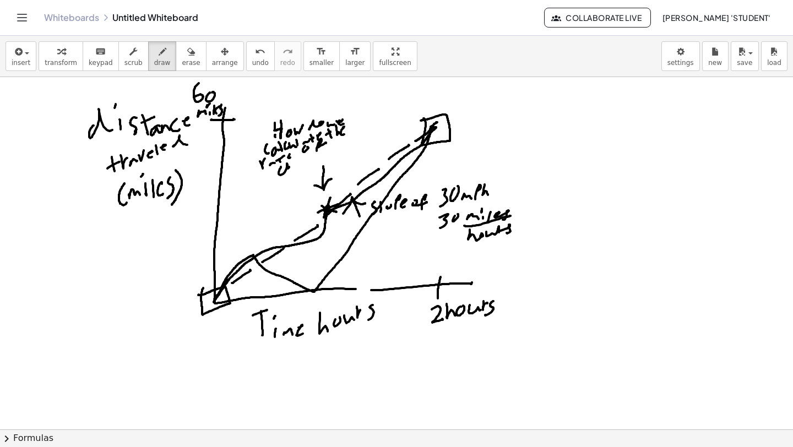
click at [294, 166] on div at bounding box center [396, 429] width 793 height 705
drag, startPoint x: 297, startPoint y: 160, endPoint x: 315, endPoint y: 147, distance: 21.3
click at [312, 155] on div at bounding box center [396, 429] width 793 height 705
drag, startPoint x: 318, startPoint y: 148, endPoint x: 324, endPoint y: 147, distance: 6.2
click at [321, 151] on div at bounding box center [396, 429] width 793 height 705
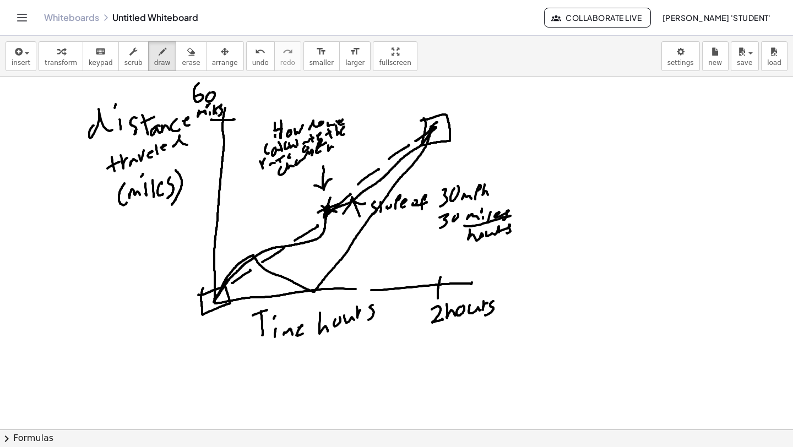
drag, startPoint x: 328, startPoint y: 151, endPoint x: 338, endPoint y: 146, distance: 10.6
click at [337, 149] on div at bounding box center [396, 429] width 793 height 705
drag, startPoint x: 341, startPoint y: 147, endPoint x: 347, endPoint y: 139, distance: 9.4
click at [346, 143] on div at bounding box center [396, 429] width 793 height 705
drag, startPoint x: 347, startPoint y: 139, endPoint x: 354, endPoint y: 137, distance: 7.5
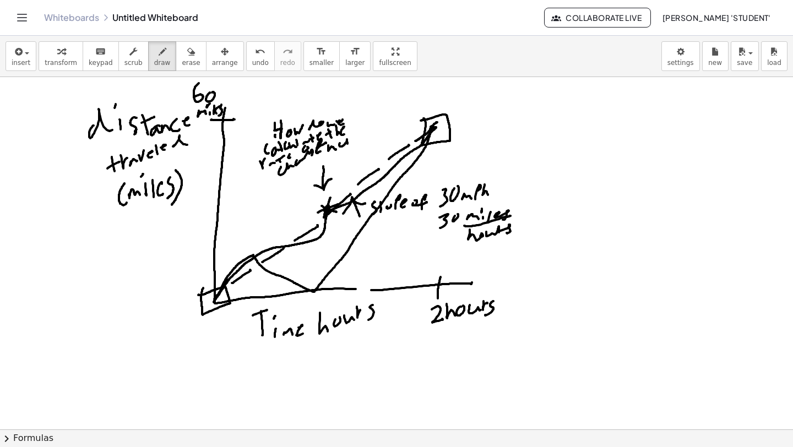
click at [354, 137] on div at bounding box center [396, 429] width 793 height 705
drag, startPoint x: 355, startPoint y: 143, endPoint x: 361, endPoint y: 133, distance: 11.6
click at [357, 143] on div at bounding box center [396, 429] width 793 height 705
drag, startPoint x: 365, startPoint y: 126, endPoint x: 366, endPoint y: 138, distance: 12.7
click at [366, 137] on div at bounding box center [396, 429] width 793 height 705
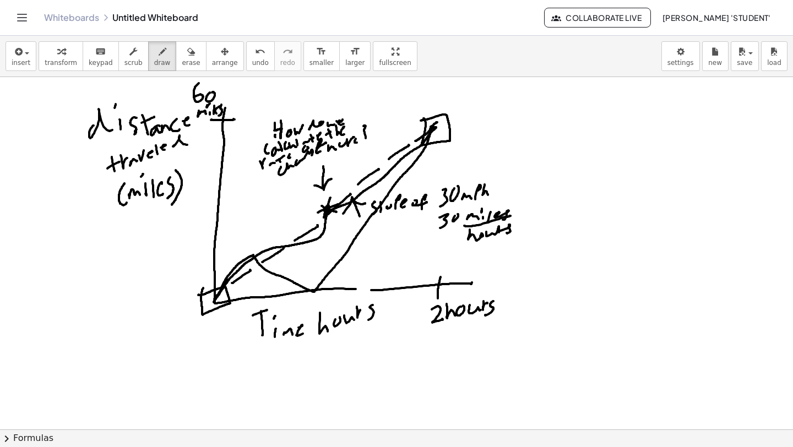
click at [367, 142] on div at bounding box center [396, 429] width 793 height 705
drag, startPoint x: 295, startPoint y: 233, endPoint x: 350, endPoint y: 170, distance: 83.5
click at [359, 166] on div at bounding box center [396, 429] width 793 height 705
click at [187, 49] on icon "button" at bounding box center [191, 51] width 8 height 13
click at [277, 114] on div at bounding box center [396, 429] width 793 height 705
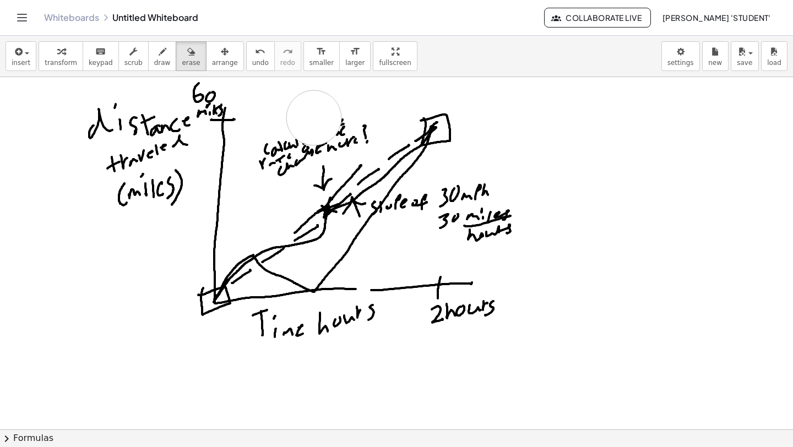
click at [314, 118] on div at bounding box center [396, 429] width 793 height 705
drag, startPoint x: 363, startPoint y: 131, endPoint x: 296, endPoint y: 137, distance: 67.5
click at [280, 154] on div at bounding box center [396, 429] width 793 height 705
click at [350, 55] on icon "format_size" at bounding box center [355, 51] width 10 height 13
click at [308, 106] on div at bounding box center [396, 429] width 793 height 705
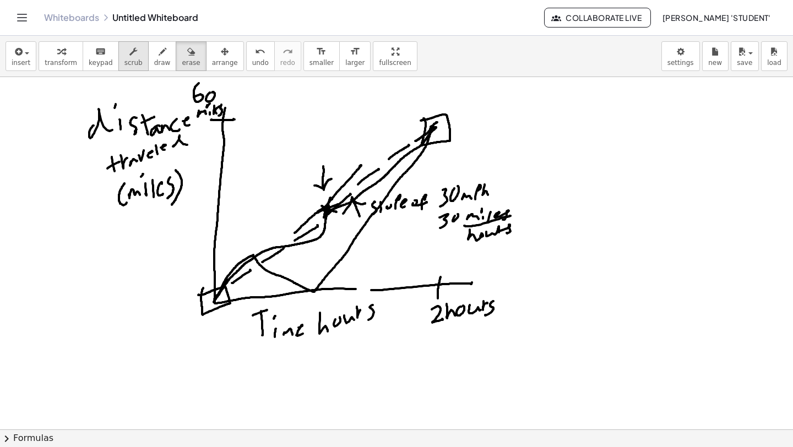
click at [126, 61] on span "scrub" at bounding box center [134, 63] width 18 height 8
click at [95, 53] on icon "keyboard" at bounding box center [100, 51] width 10 height 13
click at [304, 137] on div at bounding box center [396, 429] width 793 height 705
drag, startPoint x: 291, startPoint y: 129, endPoint x: 320, endPoint y: 129, distance: 29.2
click at [320, 129] on div at bounding box center [396, 429] width 793 height 705
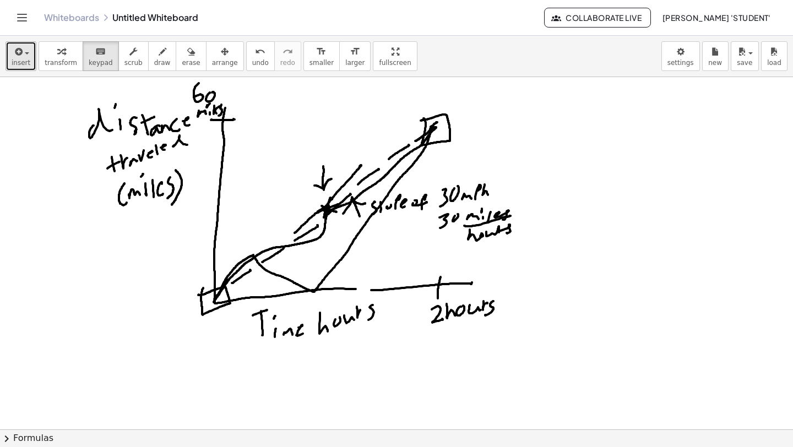
click at [30, 57] on button "insert" at bounding box center [21, 56] width 31 height 30
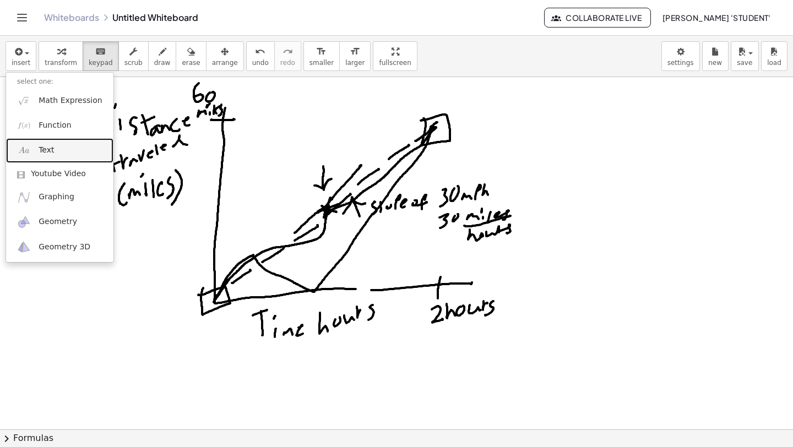
click at [63, 155] on link "Text" at bounding box center [59, 150] width 107 height 25
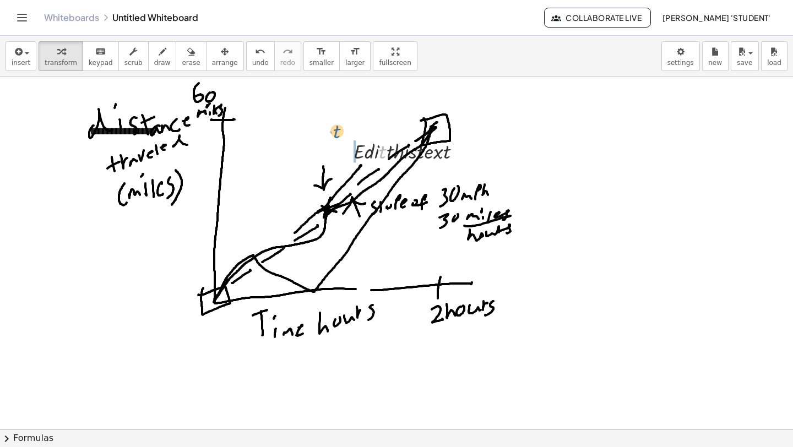
drag, startPoint x: 380, startPoint y: 153, endPoint x: 333, endPoint y: 132, distance: 51.3
click at [420, 177] on div at bounding box center [411, 179] width 127 height 28
click at [252, 61] on span "undo" at bounding box center [260, 63] width 17 height 8
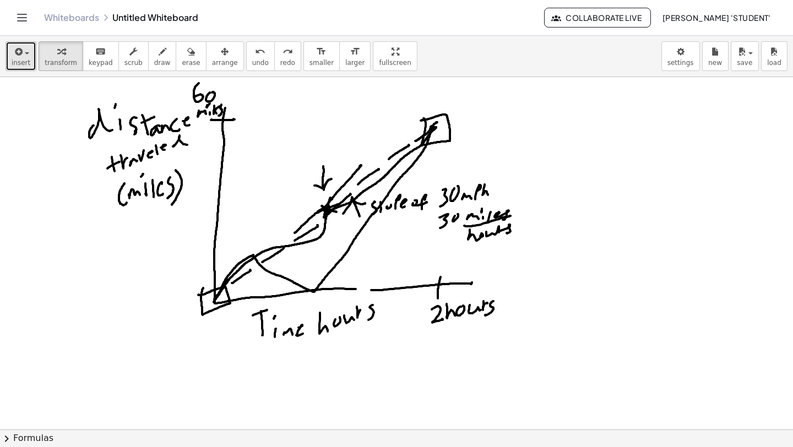
click at [25, 62] on span "insert" at bounding box center [21, 63] width 19 height 8
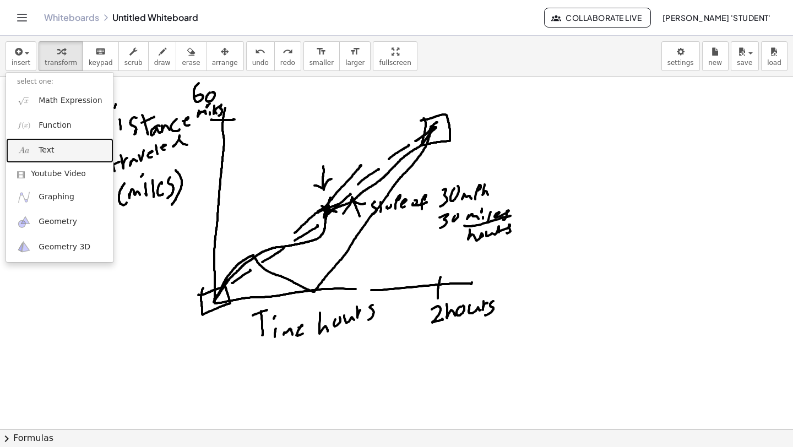
click at [53, 150] on span "Text" at bounding box center [46, 150] width 15 height 11
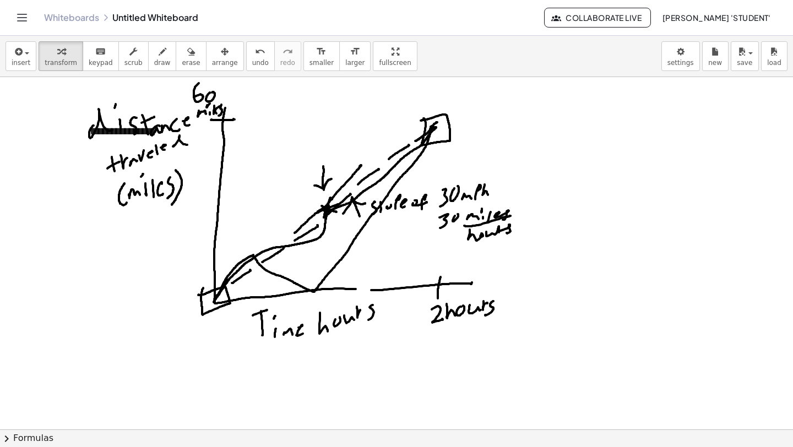
click at [221, 110] on div "**********" at bounding box center [396, 429] width 793 height 705
click at [107, 134] on div "**********" at bounding box center [161, 131] width 165 height 38
drag, startPoint x: 98, startPoint y: 147, endPoint x: 123, endPoint y: 147, distance: 25.3
click at [122, 147] on div "**********" at bounding box center [161, 131] width 165 height 38
drag, startPoint x: 237, startPoint y: 149, endPoint x: 264, endPoint y: 149, distance: 27.5
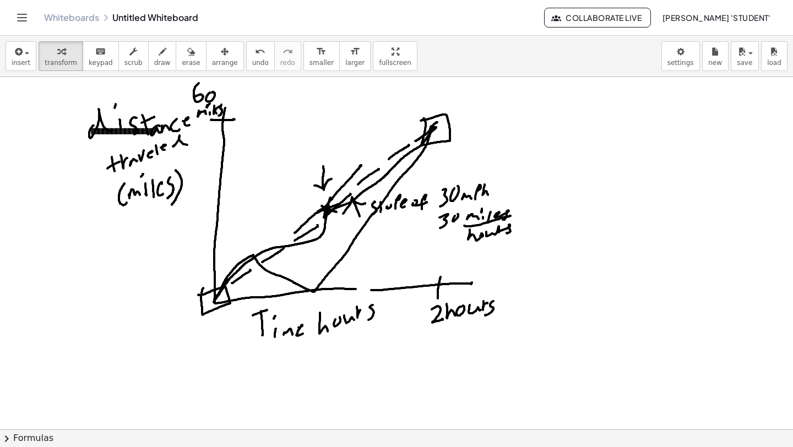
click at [264, 149] on div "**********" at bounding box center [396, 429] width 793 height 705
click at [237, 108] on button "+" at bounding box center [230, 110] width 21 height 19
click at [236, 107] on button "+" at bounding box center [230, 110] width 21 height 19
drag, startPoint x: 117, startPoint y: 136, endPoint x: 144, endPoint y: 136, distance: 27.0
click at [142, 136] on div "**********" at bounding box center [161, 132] width 165 height 41
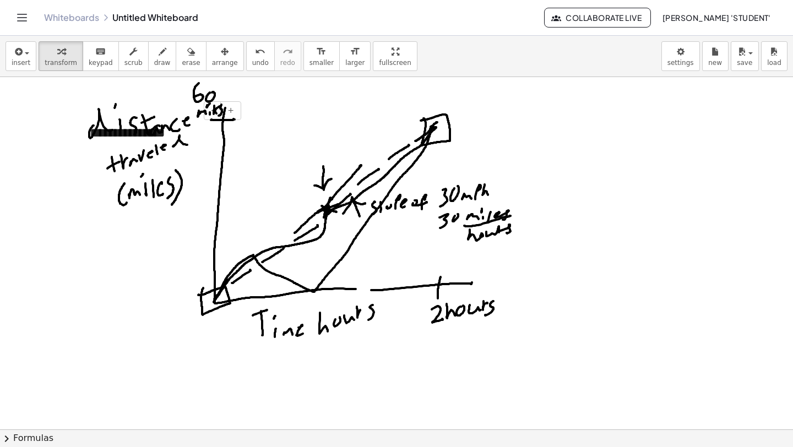
click at [199, 144] on div "**********" at bounding box center [161, 132] width 165 height 41
click at [212, 111] on button "-" at bounding box center [212, 110] width 17 height 19
click at [243, 113] on div "**********" at bounding box center [161, 131] width 165 height 39
click at [663, 140] on div at bounding box center [396, 429] width 793 height 705
click at [122, 131] on div "**********" at bounding box center [161, 131] width 165 height 39
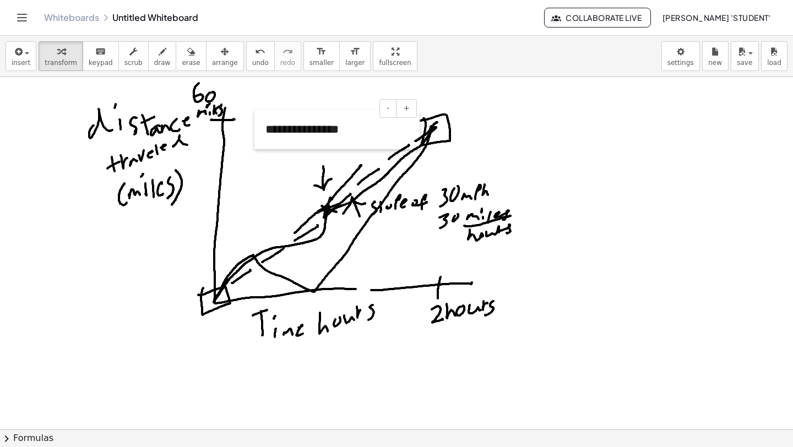
drag, startPoint x: 82, startPoint y: 149, endPoint x: 260, endPoint y: 149, distance: 177.9
click at [260, 149] on div at bounding box center [260, 129] width 11 height 39
drag, startPoint x: 339, startPoint y: 134, endPoint x: 253, endPoint y: 133, distance: 86.5
click at [253, 133] on div "**********" at bounding box center [396, 429] width 793 height 705
drag, startPoint x: 334, startPoint y: 131, endPoint x: 257, endPoint y: 131, distance: 77.7
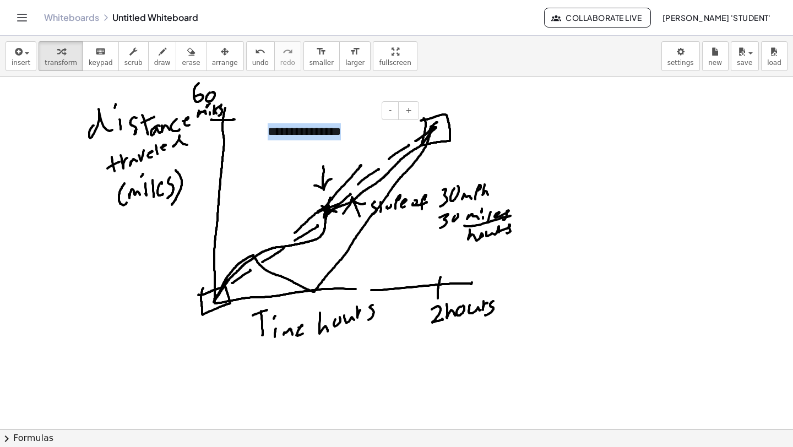
click at [257, 131] on div "**********" at bounding box center [339, 131] width 165 height 39
click at [622, 226] on div at bounding box center [396, 429] width 793 height 705
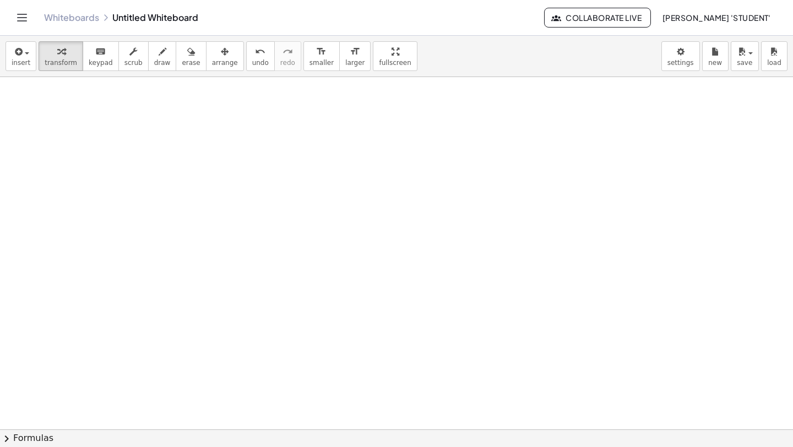
scroll to position [277, 0]
click at [28, 56] on div "button" at bounding box center [21, 51] width 19 height 13
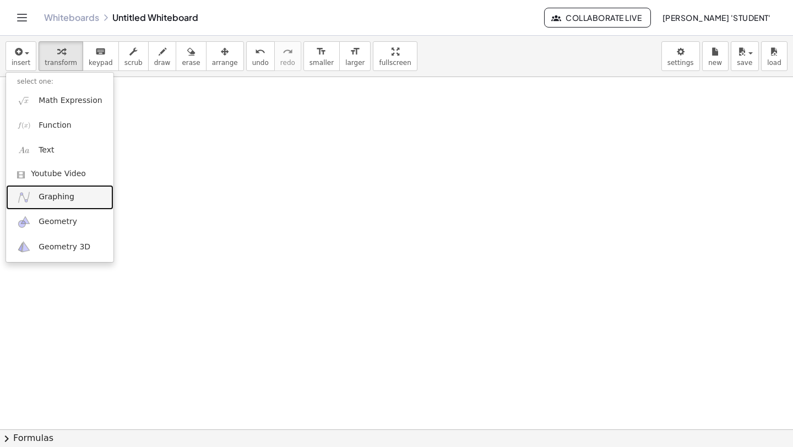
click at [67, 200] on span "Graphing" at bounding box center [57, 197] width 36 height 11
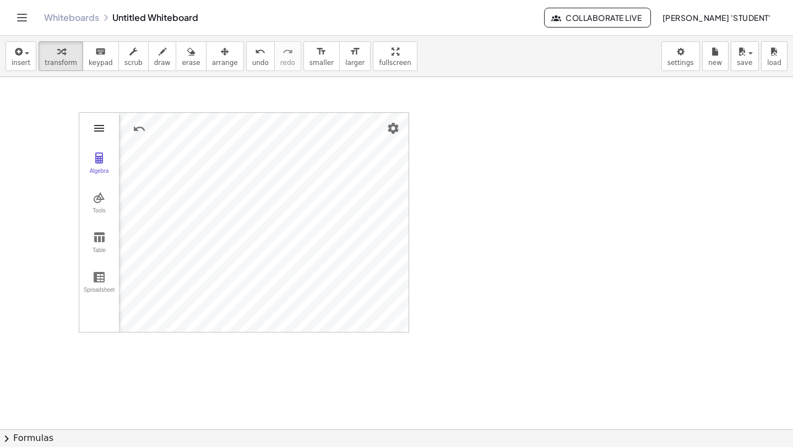
click at [102, 128] on img "Graphing Calculator" at bounding box center [99, 128] width 13 height 13
click at [101, 170] on div "Algebra" at bounding box center [99, 175] width 35 height 15
click at [152, 164] on div "Algebra" at bounding box center [146, 176] width 55 height 128
drag, startPoint x: 180, startPoint y: 159, endPoint x: 326, endPoint y: 169, distance: 145.8
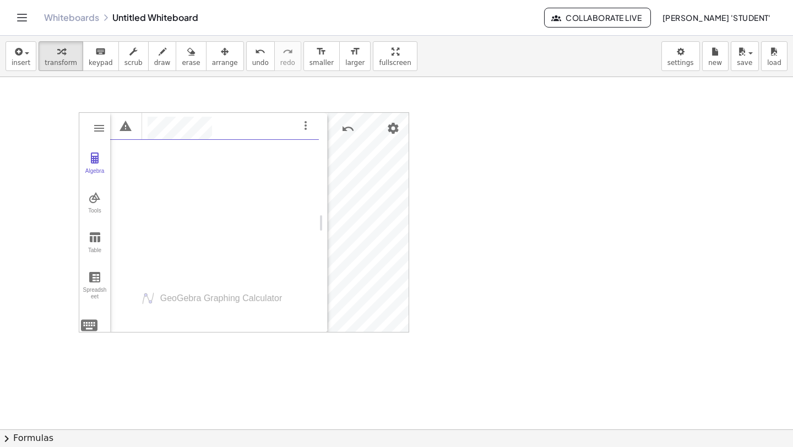
scroll to position [6, 0]
drag, startPoint x: 321, startPoint y: 225, endPoint x: 117, endPoint y: 230, distance: 203.9
click at [94, 240] on img "Graphing Calculator" at bounding box center [94, 237] width 13 height 13
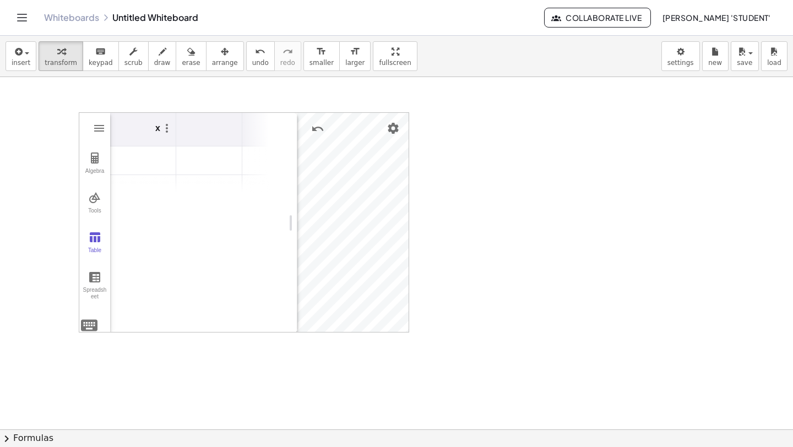
click at [152, 175] on td "Graphing Calculator" at bounding box center [143, 161] width 66 height 29
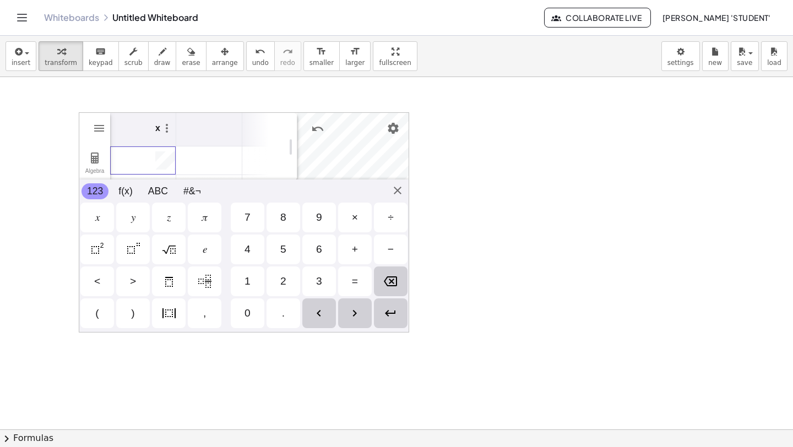
click at [398, 188] on div "GeoGebra Graphing Calculator Clear All Open Save online Save to your computer S…" at bounding box center [244, 222] width 331 height 220
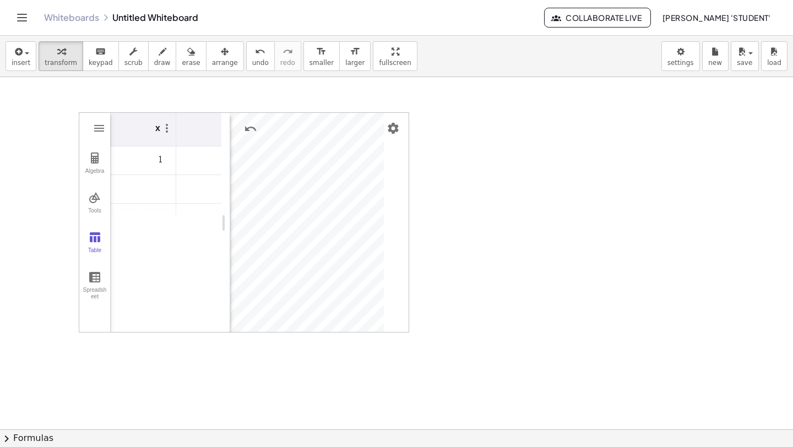
drag, startPoint x: 293, startPoint y: 229, endPoint x: 190, endPoint y: 230, distance: 102.5
click at [154, 61] on span "draw" at bounding box center [162, 63] width 17 height 8
drag, startPoint x: 304, startPoint y: 289, endPoint x: 307, endPoint y: 278, distance: 11.4
click at [307, 278] on div at bounding box center [396, 152] width 793 height 705
click at [311, 279] on div at bounding box center [396, 152] width 793 height 705
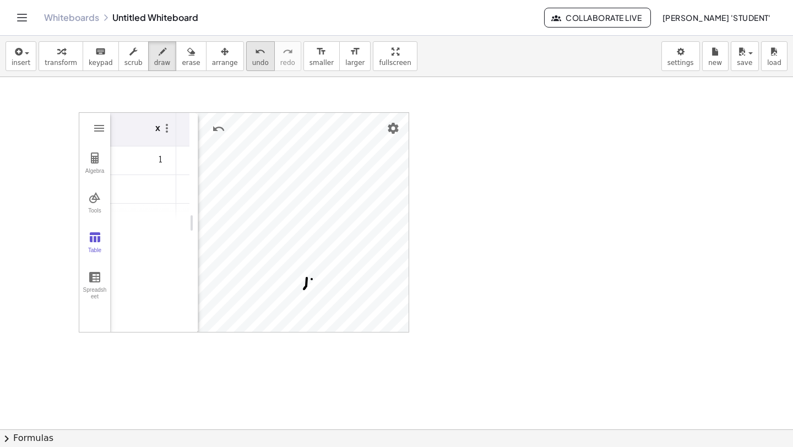
click at [252, 61] on span "undo" at bounding box center [260, 63] width 17 height 8
click at [235, 63] on div "insert select one: Math Expression Function Text Youtube Video Graphing Geometr…" at bounding box center [396, 56] width 793 height 41
click at [252, 63] on span "undo" at bounding box center [260, 63] width 17 height 8
click at [311, 283] on div at bounding box center [396, 152] width 793 height 705
drag, startPoint x: 302, startPoint y: 297, endPoint x: 337, endPoint y: 238, distance: 68.4
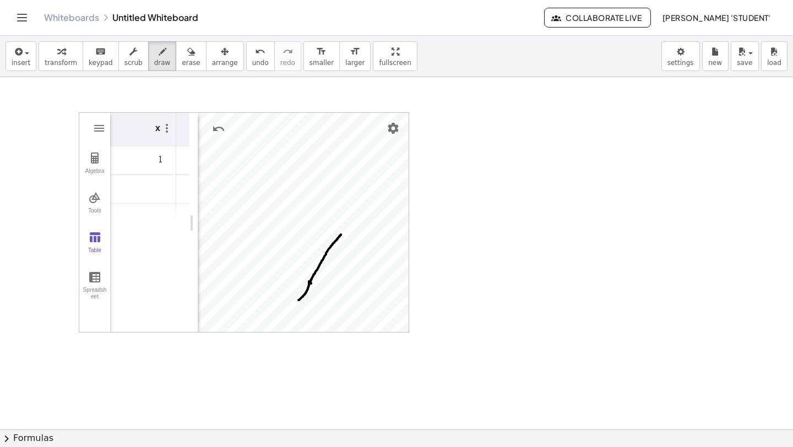
click at [340, 236] on div at bounding box center [396, 152] width 793 height 705
drag, startPoint x: 290, startPoint y: 307, endPoint x: 335, endPoint y: 253, distance: 70.5
click at [342, 239] on div at bounding box center [396, 152] width 793 height 705
drag, startPoint x: 301, startPoint y: 302, endPoint x: 334, endPoint y: 243, distance: 68.3
click at [334, 244] on div at bounding box center [396, 152] width 793 height 705
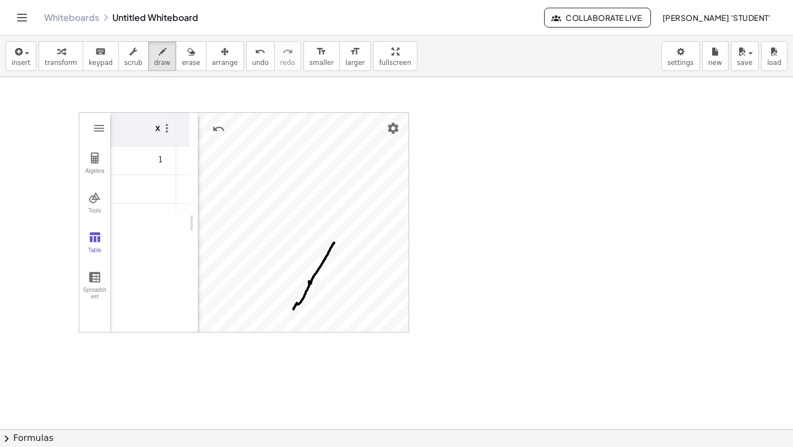
drag, startPoint x: 296, startPoint y: 304, endPoint x: 293, endPoint y: 312, distance: 9.1
click at [293, 312] on div at bounding box center [396, 152] width 793 height 705
drag, startPoint x: 292, startPoint y: 315, endPoint x: 284, endPoint y: 311, distance: 8.9
click at [284, 311] on div at bounding box center [396, 152] width 793 height 705
drag, startPoint x: 304, startPoint y: 306, endPoint x: 307, endPoint y: 301, distance: 6.0
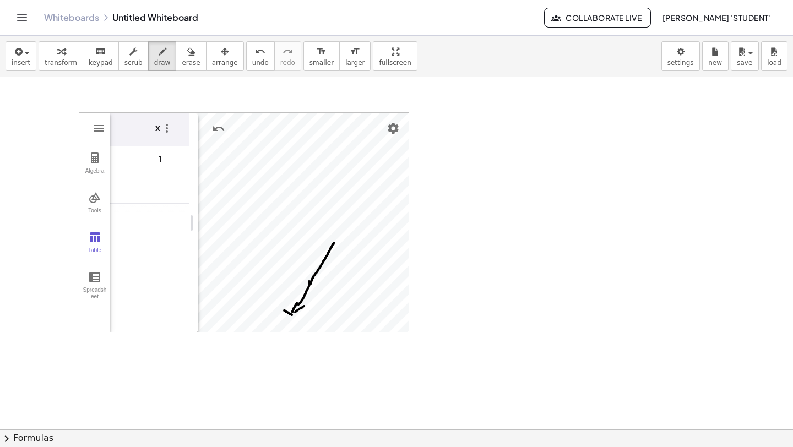
click at [309, 302] on div at bounding box center [396, 152] width 793 height 705
drag, startPoint x: 297, startPoint y: 303, endPoint x: 289, endPoint y: 317, distance: 16.1
click at [289, 316] on div at bounding box center [396, 152] width 793 height 705
click at [291, 302] on div at bounding box center [396, 152] width 793 height 705
click at [309, 305] on div at bounding box center [396, 152] width 793 height 705
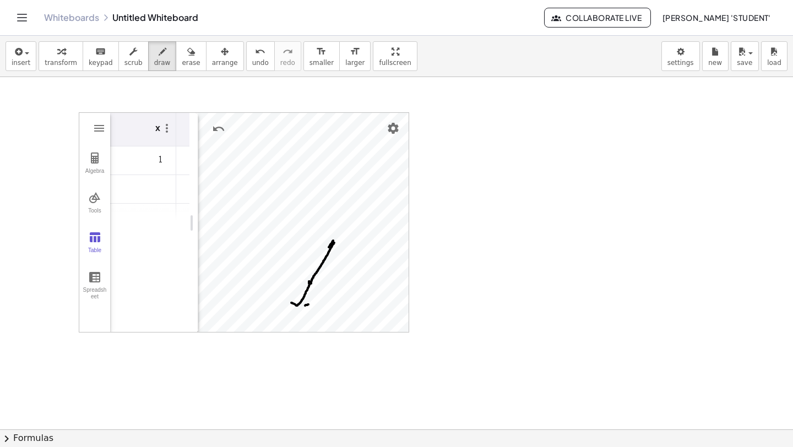
drag, startPoint x: 330, startPoint y: 246, endPoint x: 326, endPoint y: 252, distance: 7.5
click at [326, 252] on div at bounding box center [396, 152] width 793 height 705
drag, startPoint x: 333, startPoint y: 248, endPoint x: 335, endPoint y: 253, distance: 5.8
click at [335, 253] on div at bounding box center [396, 152] width 793 height 705
click at [28, 59] on span "insert" at bounding box center [21, 63] width 19 height 8
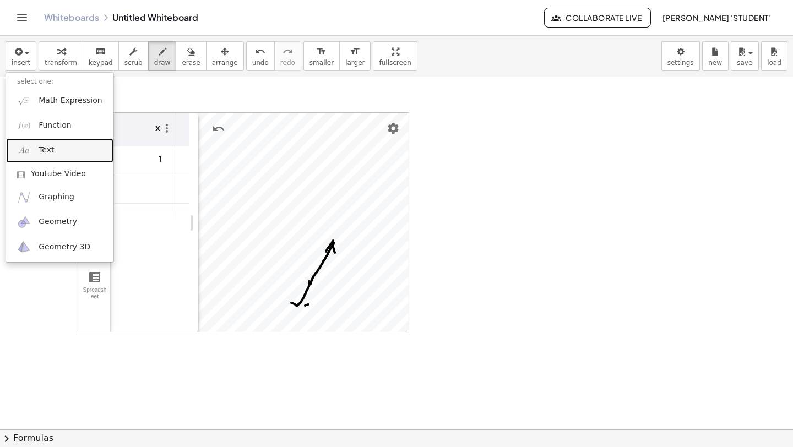
click at [53, 147] on span "Text" at bounding box center [46, 150] width 15 height 11
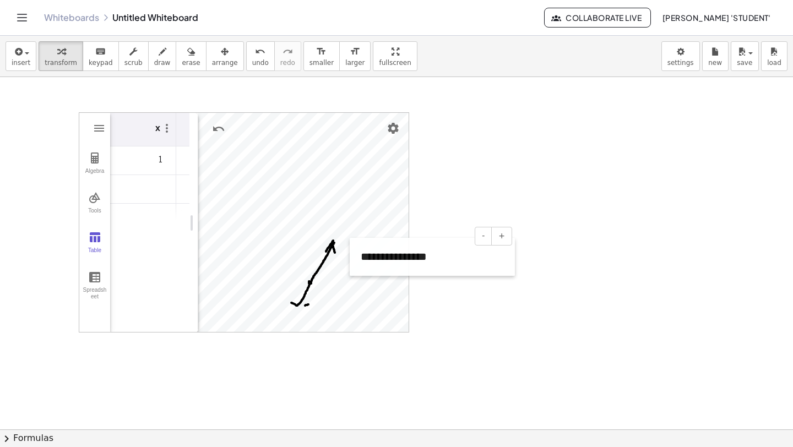
drag, startPoint x: 506, startPoint y: 148, endPoint x: 350, endPoint y: 269, distance: 197.1
click at [350, 269] on div at bounding box center [355, 257] width 11 height 38
click at [483, 231] on span "-" at bounding box center [482, 230] width 3 height 9
click at [483, 230] on span "-" at bounding box center [482, 230] width 3 height 9
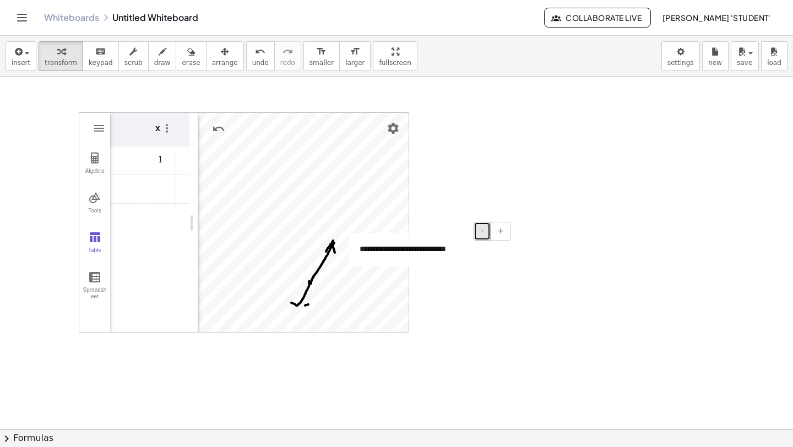
click at [483, 230] on span "-" at bounding box center [482, 230] width 3 height 9
drag, startPoint x: 410, startPoint y: 243, endPoint x: 401, endPoint y: 259, distance: 18.8
click at [401, 259] on div "**********" at bounding box center [431, 248] width 165 height 31
click at [439, 266] on div at bounding box center [396, 152] width 793 height 705
click at [370, 252] on div "**********" at bounding box center [431, 248] width 165 height 31
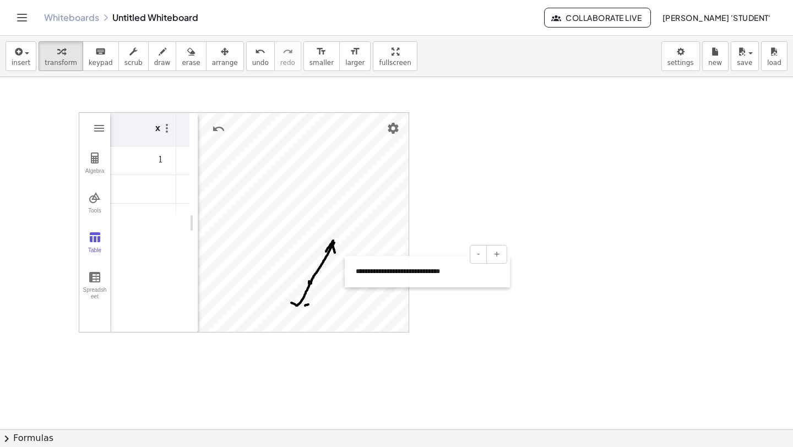
drag, startPoint x: 351, startPoint y: 262, endPoint x: 343, endPoint y: 285, distance: 24.6
click at [345, 285] on div at bounding box center [350, 271] width 11 height 31
click at [475, 344] on div at bounding box center [396, 152] width 793 height 705
click at [369, 262] on div "- +" at bounding box center [420, 254] width 165 height 19
click at [312, 311] on div "**********" at bounding box center [396, 152] width 793 height 705
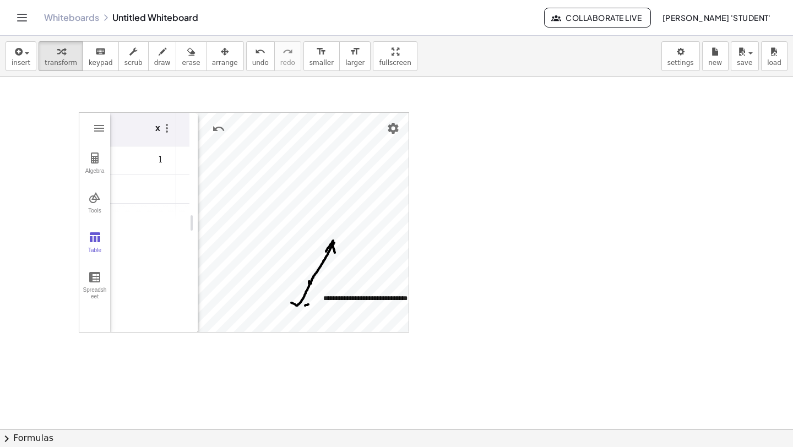
click at [504, 364] on div at bounding box center [396, 152] width 793 height 705
click at [394, 300] on div "**********" at bounding box center [394, 298] width 165 height 31
click at [446, 280] on span "-" at bounding box center [446, 281] width 3 height 9
click at [373, 289] on div "- +" at bounding box center [392, 281] width 165 height 19
drag, startPoint x: 372, startPoint y: 289, endPoint x: 372, endPoint y: 282, distance: 7.2
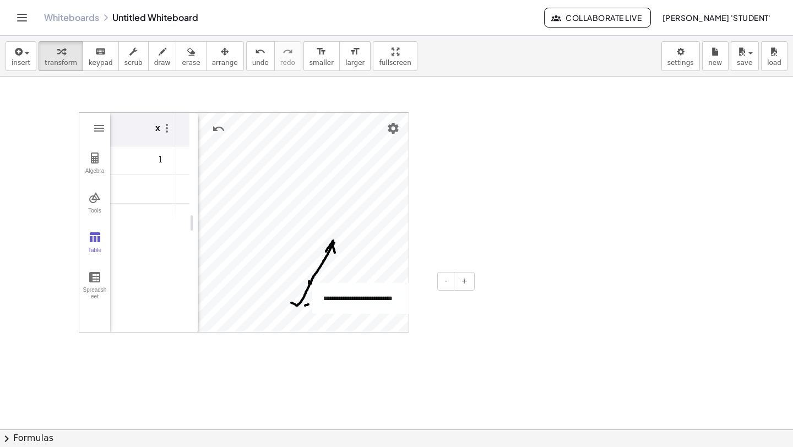
click at [372, 282] on div "- +" at bounding box center [392, 281] width 165 height 19
click at [309, 313] on div at bounding box center [314, 299] width 11 height 31
click at [458, 371] on div at bounding box center [396, 152] width 793 height 705
click at [30, 53] on button "insert" at bounding box center [21, 56] width 31 height 30
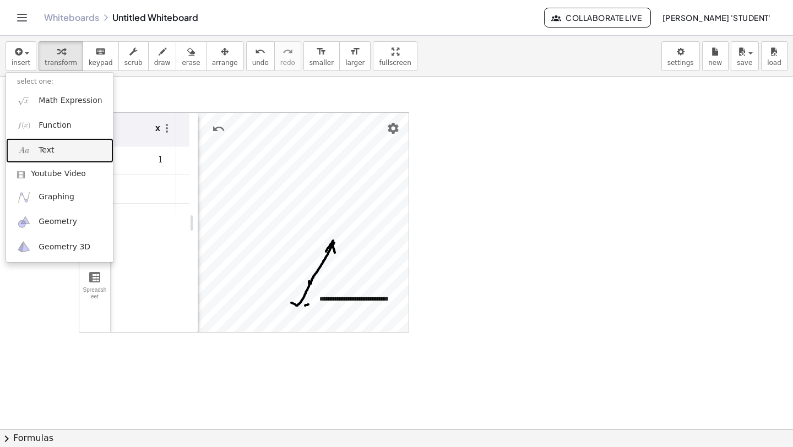
click at [57, 149] on link "Text" at bounding box center [59, 150] width 107 height 25
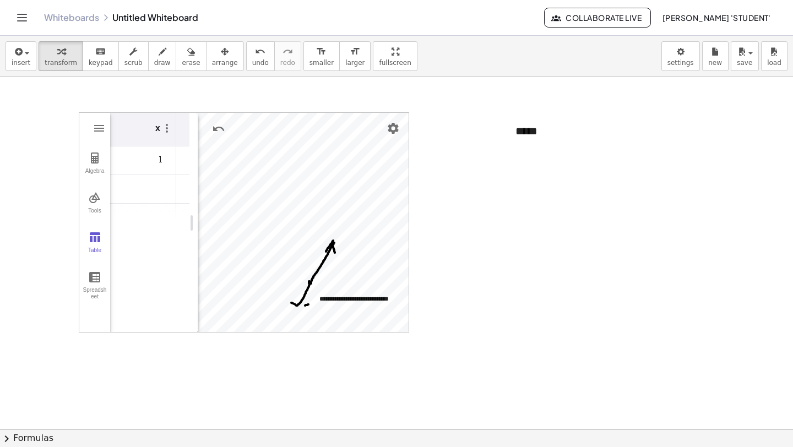
click at [673, 155] on div at bounding box center [396, 152] width 793 height 705
click at [654, 142] on div "*****" at bounding box center [587, 131] width 165 height 38
click at [638, 113] on span "-" at bounding box center [638, 110] width 3 height 9
click at [637, 113] on span "-" at bounding box center [638, 110] width 3 height 9
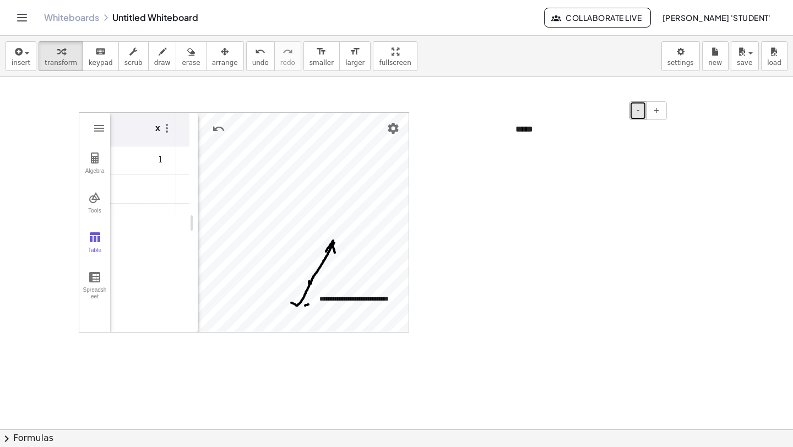
click at [637, 113] on span "-" at bounding box center [638, 110] width 3 height 9
click at [530, 128] on div "*****" at bounding box center [587, 127] width 165 height 31
drag, startPoint x: 574, startPoint y: 113, endPoint x: 537, endPoint y: 185, distance: 81.3
click at [537, 185] on div "**********" at bounding box center [396, 152] width 793 height 705
click at [516, 128] on div "*****" at bounding box center [587, 127] width 165 height 31
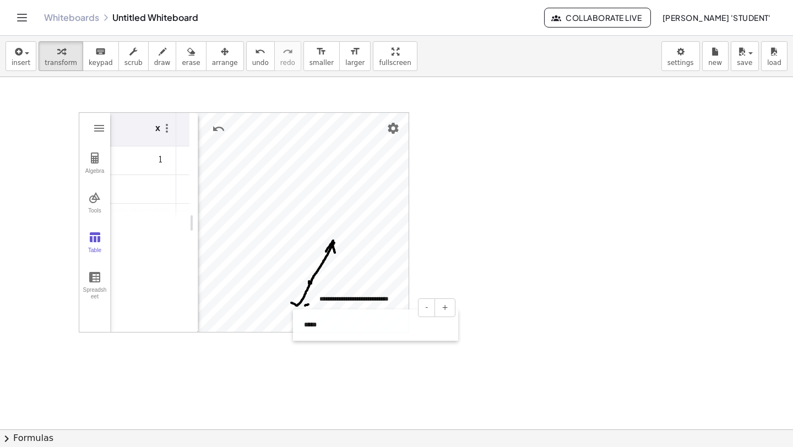
drag, startPoint x: 505, startPoint y: 143, endPoint x: 292, endPoint y: 339, distance: 289.7
click at [293, 339] on div at bounding box center [298, 325] width 11 height 31
click at [342, 369] on div at bounding box center [396, 152] width 793 height 705
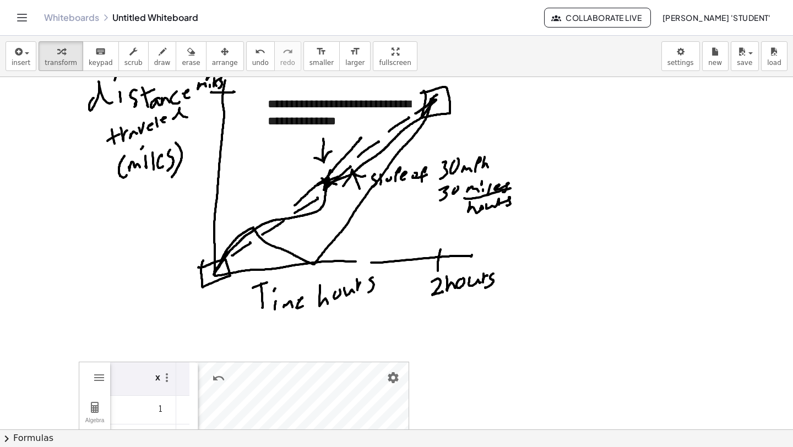
scroll to position [0, 0]
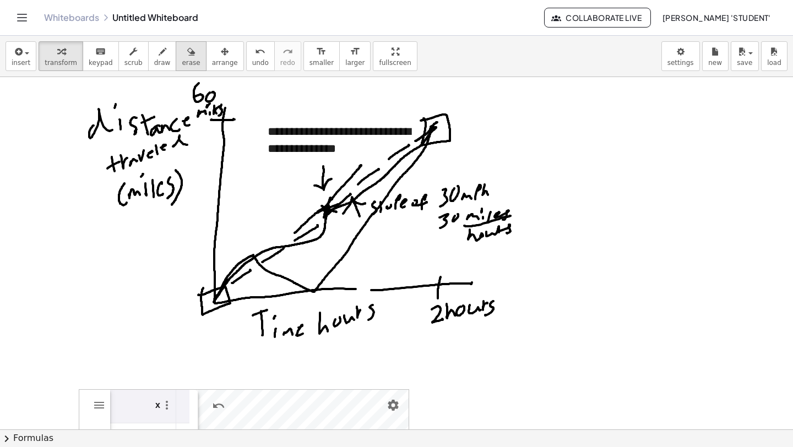
click at [182, 56] on div "button" at bounding box center [191, 51] width 18 height 13
click at [85, 122] on div at bounding box center [396, 429] width 793 height 705
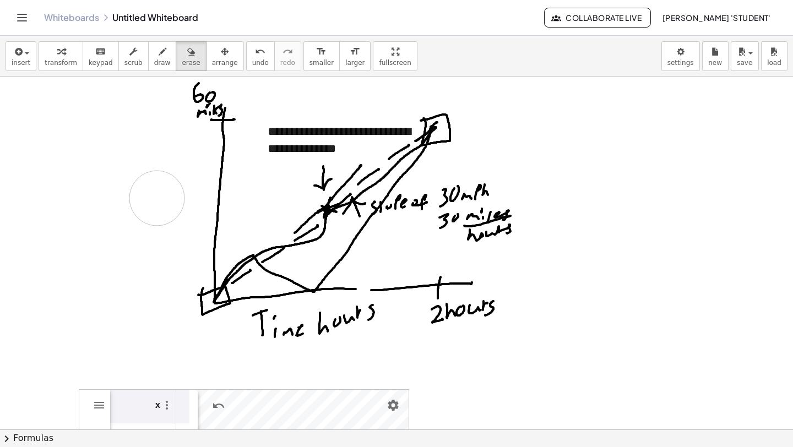
drag, startPoint x: 109, startPoint y: 118, endPoint x: 160, endPoint y: 197, distance: 94.4
click at [161, 198] on div at bounding box center [396, 429] width 793 height 705
click at [26, 50] on div "button" at bounding box center [21, 51] width 19 height 13
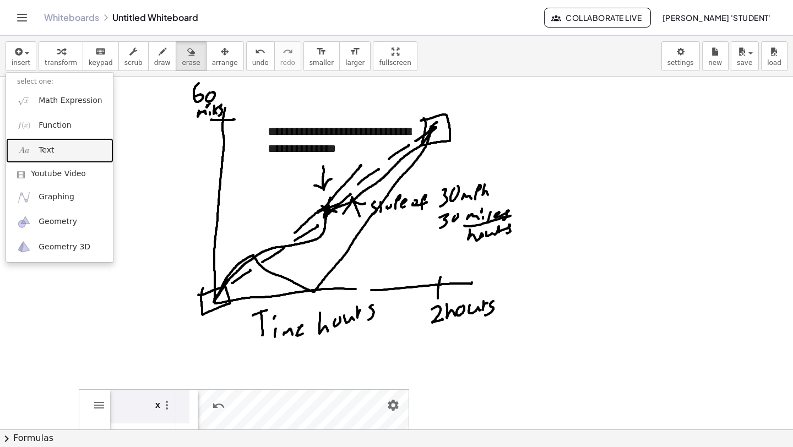
click at [68, 153] on link "Text" at bounding box center [59, 150] width 107 height 25
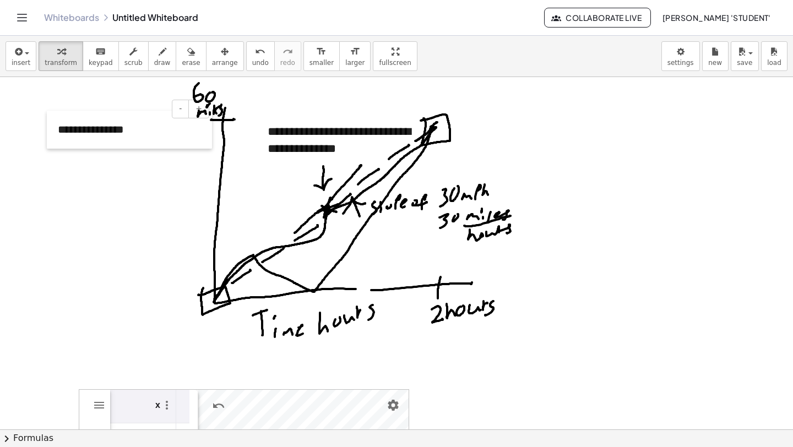
drag, startPoint x: 507, startPoint y: 147, endPoint x: 52, endPoint y: 145, distance: 455.1
click at [51, 145] on div at bounding box center [52, 130] width 11 height 38
click at [524, 363] on div at bounding box center [396, 429] width 793 height 705
click at [182, 59] on span "erase" at bounding box center [191, 63] width 18 height 8
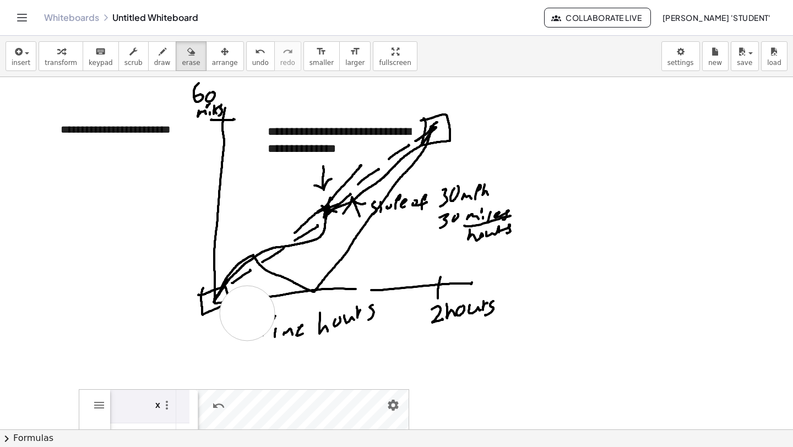
click at [247, 313] on div at bounding box center [396, 429] width 793 height 705
drag, startPoint x: 255, startPoint y: 329, endPoint x: 366, endPoint y: 329, distance: 111.3
click at [366, 329] on div at bounding box center [396, 429] width 793 height 705
click at [17, 57] on icon "button" at bounding box center [18, 51] width 10 height 13
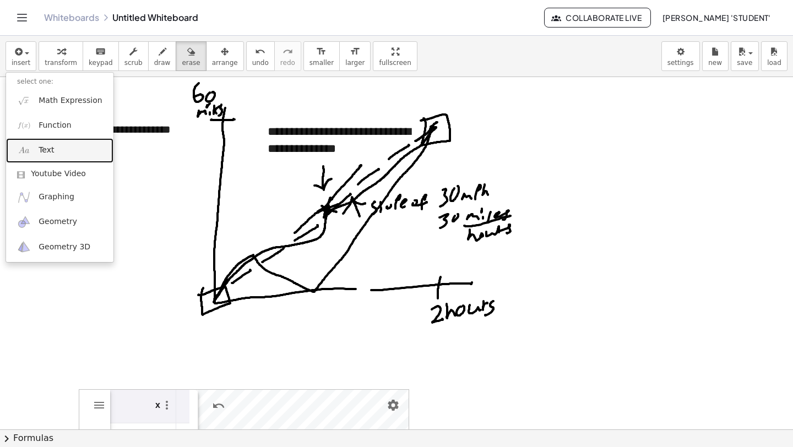
click at [61, 146] on link "Text" at bounding box center [59, 150] width 107 height 25
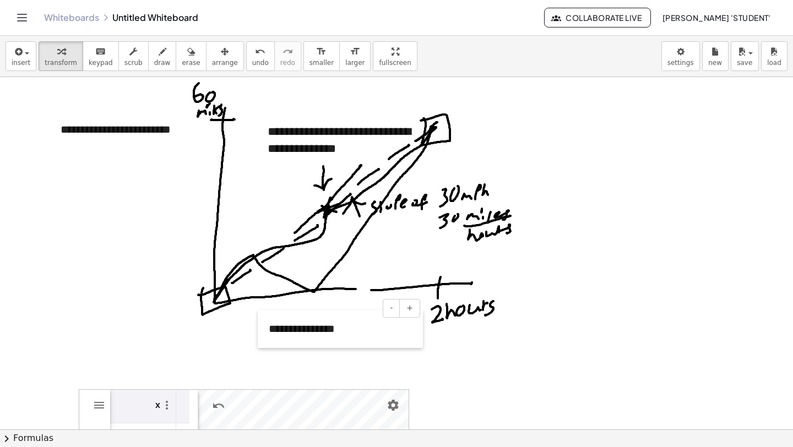
drag, startPoint x: 507, startPoint y: 149, endPoint x: 259, endPoint y: 347, distance: 317.1
click at [259, 347] on div at bounding box center [263, 329] width 11 height 38
click at [414, 378] on div at bounding box center [396, 429] width 793 height 705
click at [268, 337] on div at bounding box center [263, 329] width 11 height 38
drag, startPoint x: 268, startPoint y: 337, endPoint x: 271, endPoint y: 326, distance: 10.8
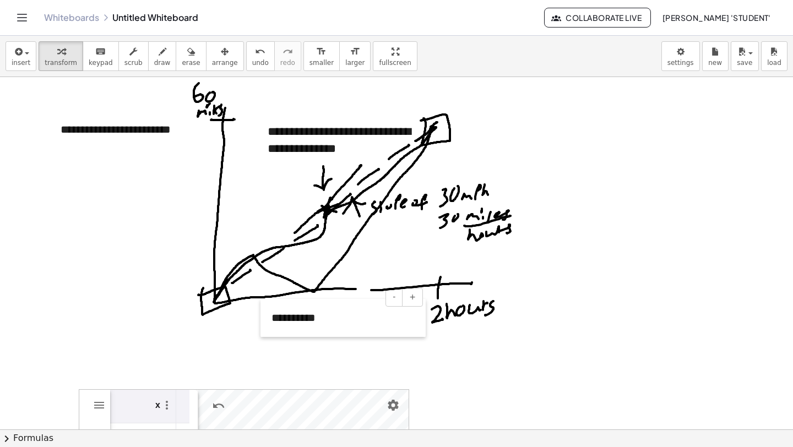
click at [271, 326] on div at bounding box center [266, 318] width 11 height 38
click at [25, 61] on span "insert" at bounding box center [21, 63] width 19 height 8
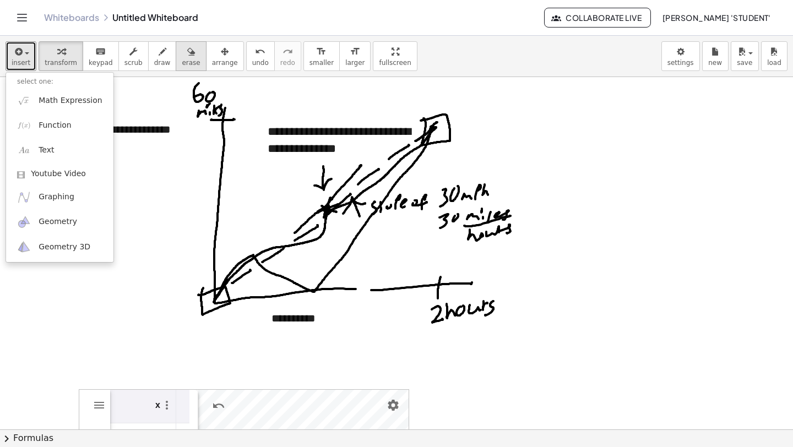
click at [182, 52] on div "button" at bounding box center [191, 51] width 18 height 13
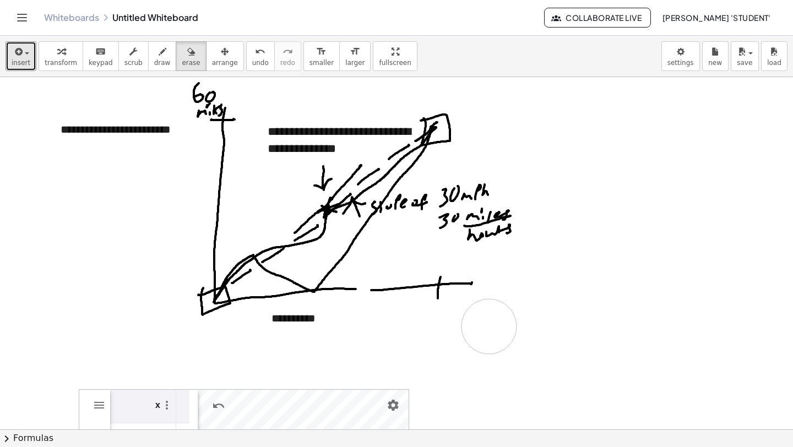
drag, startPoint x: 434, startPoint y: 342, endPoint x: 492, endPoint y: 325, distance: 60.8
click at [492, 325] on div at bounding box center [396, 429] width 793 height 705
click at [30, 51] on button "insert" at bounding box center [21, 56] width 31 height 30
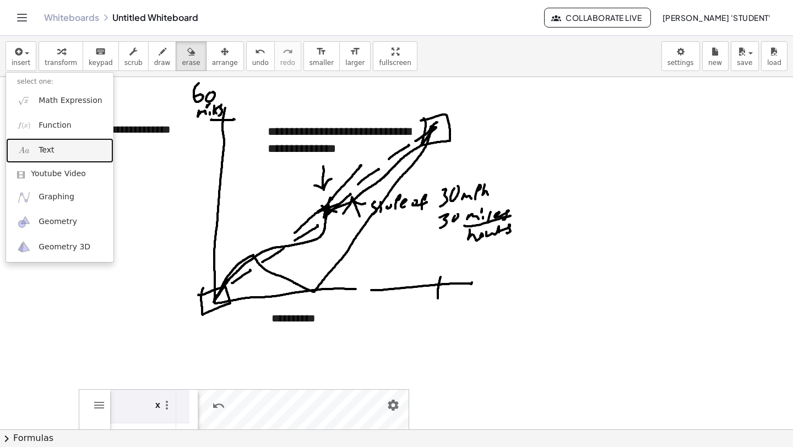
click at [44, 145] on span "Text" at bounding box center [46, 150] width 15 height 11
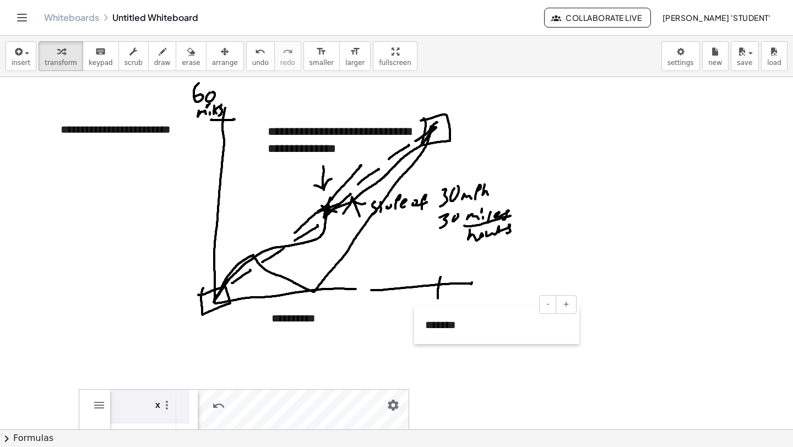
drag, startPoint x: 508, startPoint y: 148, endPoint x: 415, endPoint y: 343, distance: 216.8
click at [415, 343] on div at bounding box center [419, 325] width 11 height 38
click at [456, 372] on div at bounding box center [396, 429] width 793 height 705
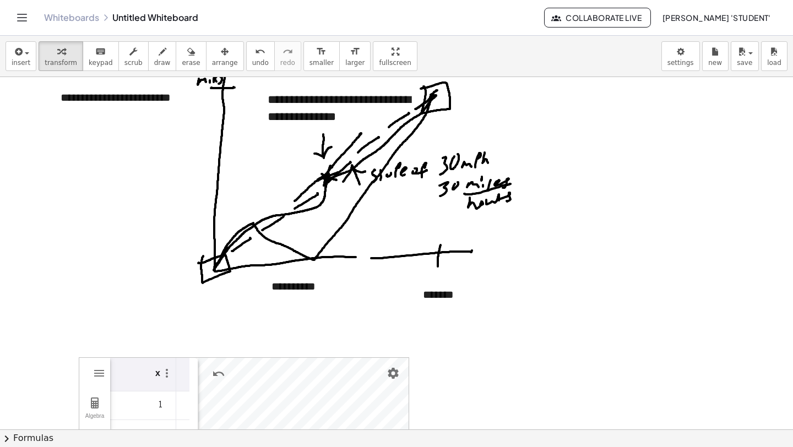
scroll to position [36, 0]
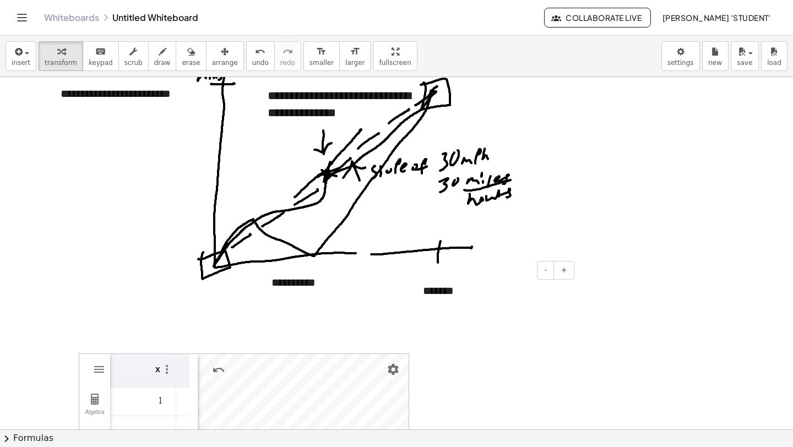
click at [432, 296] on div "*******" at bounding box center [494, 291] width 165 height 38
drag, startPoint x: 412, startPoint y: 309, endPoint x: 412, endPoint y: 300, distance: 8.3
click at [412, 300] on div at bounding box center [417, 285] width 11 height 38
click at [426, 315] on div at bounding box center [396, 393] width 793 height 705
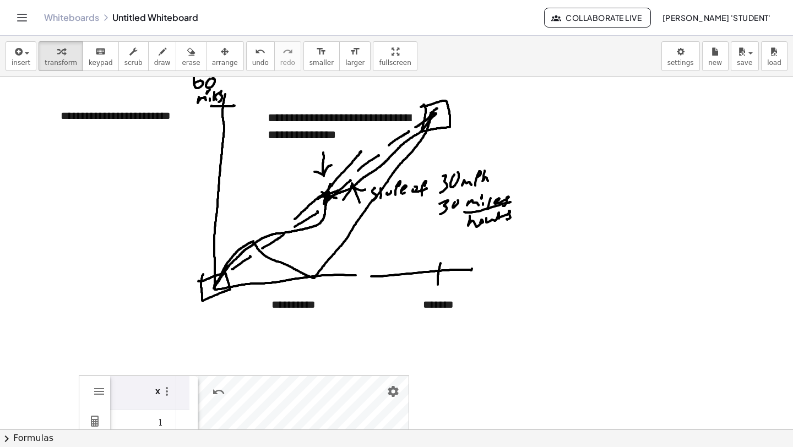
scroll to position [0, 0]
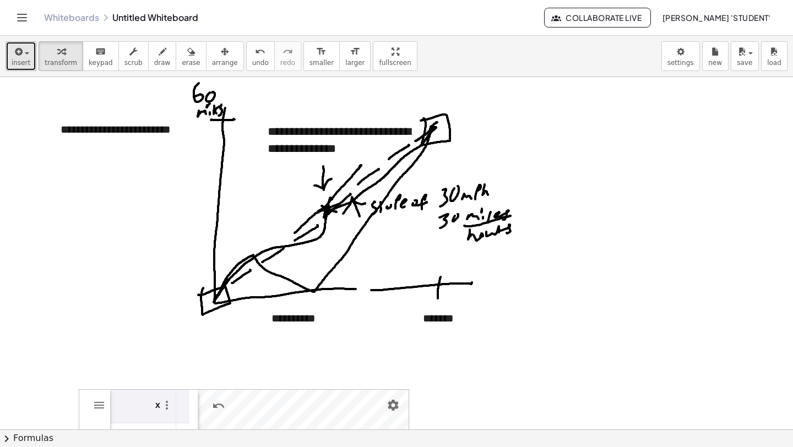
click at [29, 58] on button "insert" at bounding box center [21, 56] width 31 height 30
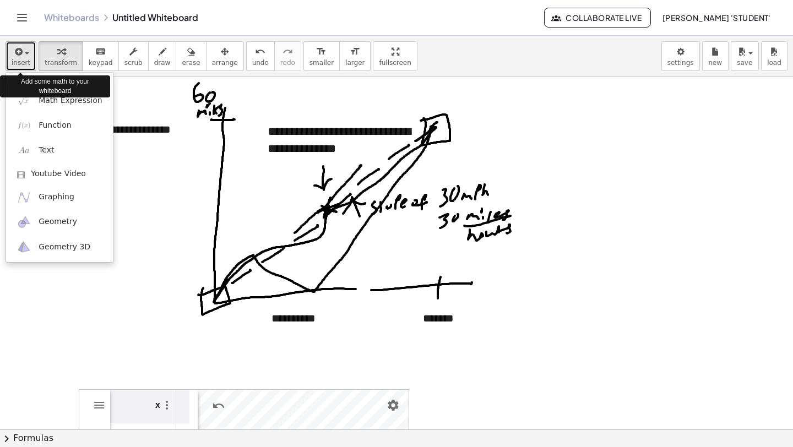
click at [28, 58] on button "insert" at bounding box center [21, 56] width 31 height 30
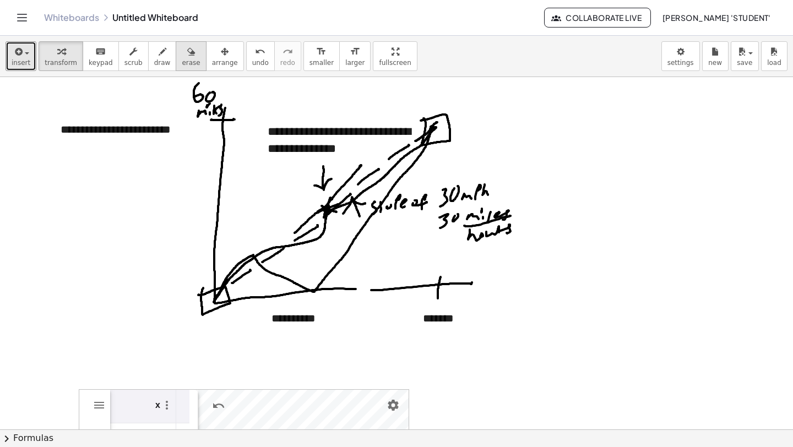
click at [187, 49] on icon "button" at bounding box center [191, 51] width 8 height 13
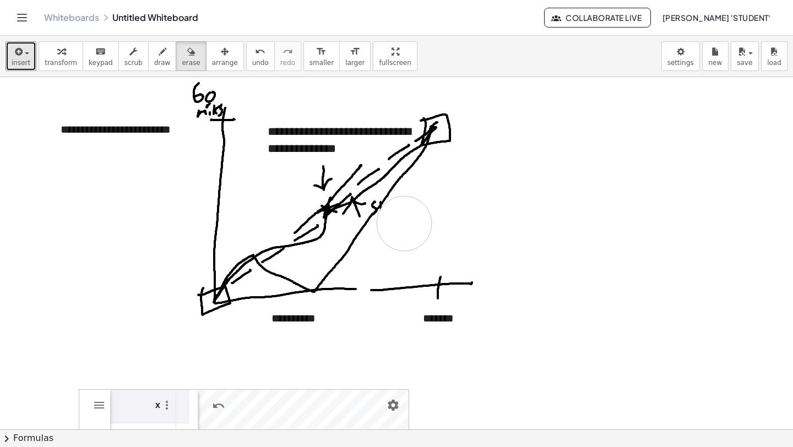
drag, startPoint x: 491, startPoint y: 234, endPoint x: 405, endPoint y: 224, distance: 87.1
click at [28, 55] on div "button" at bounding box center [21, 51] width 19 height 13
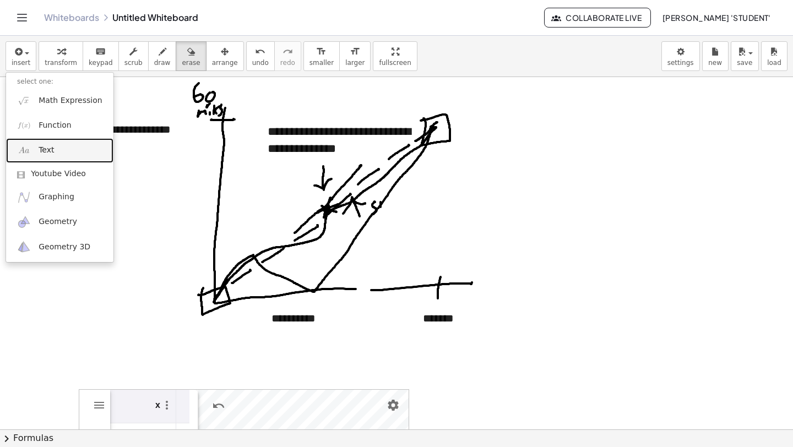
click at [68, 153] on link "Text" at bounding box center [59, 150] width 107 height 25
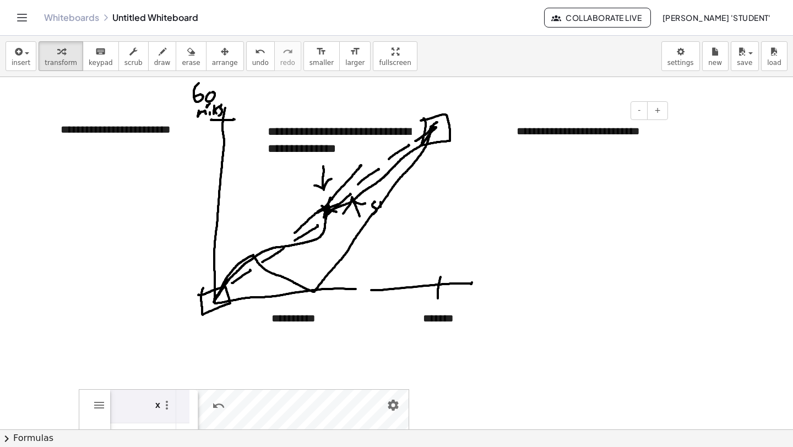
click at [594, 136] on div "**********" at bounding box center [588, 131] width 165 height 38
click at [506, 136] on div at bounding box center [511, 131] width 11 height 38
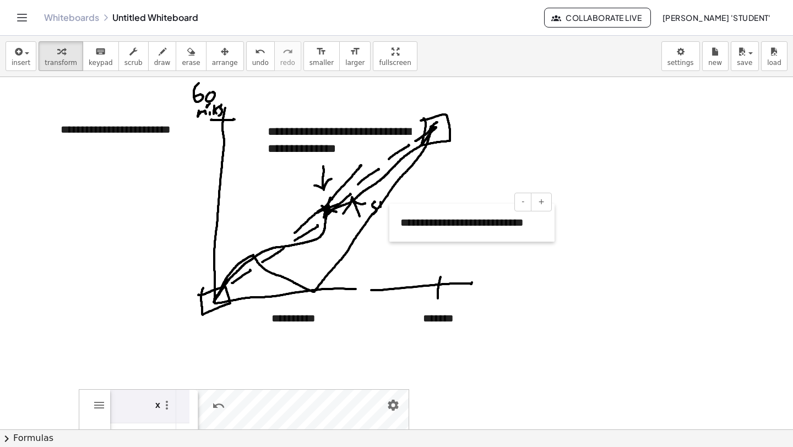
drag, startPoint x: 513, startPoint y: 143, endPoint x: 397, endPoint y: 235, distance: 148.3
click at [397, 235] on div at bounding box center [394, 223] width 11 height 38
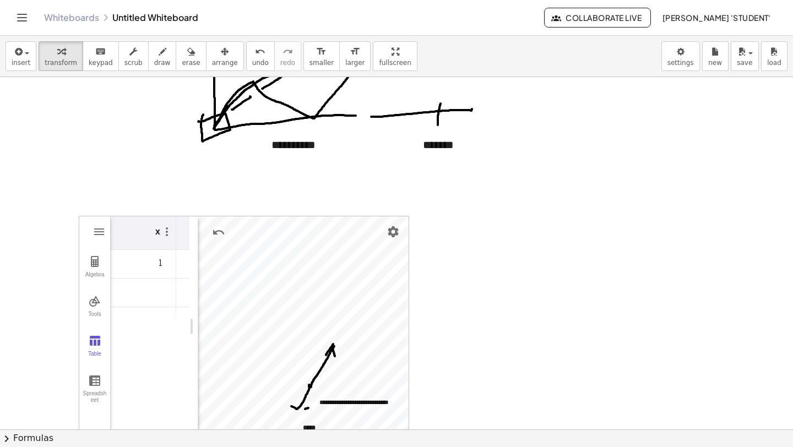
scroll to position [102, 0]
